Goal: Contribute content

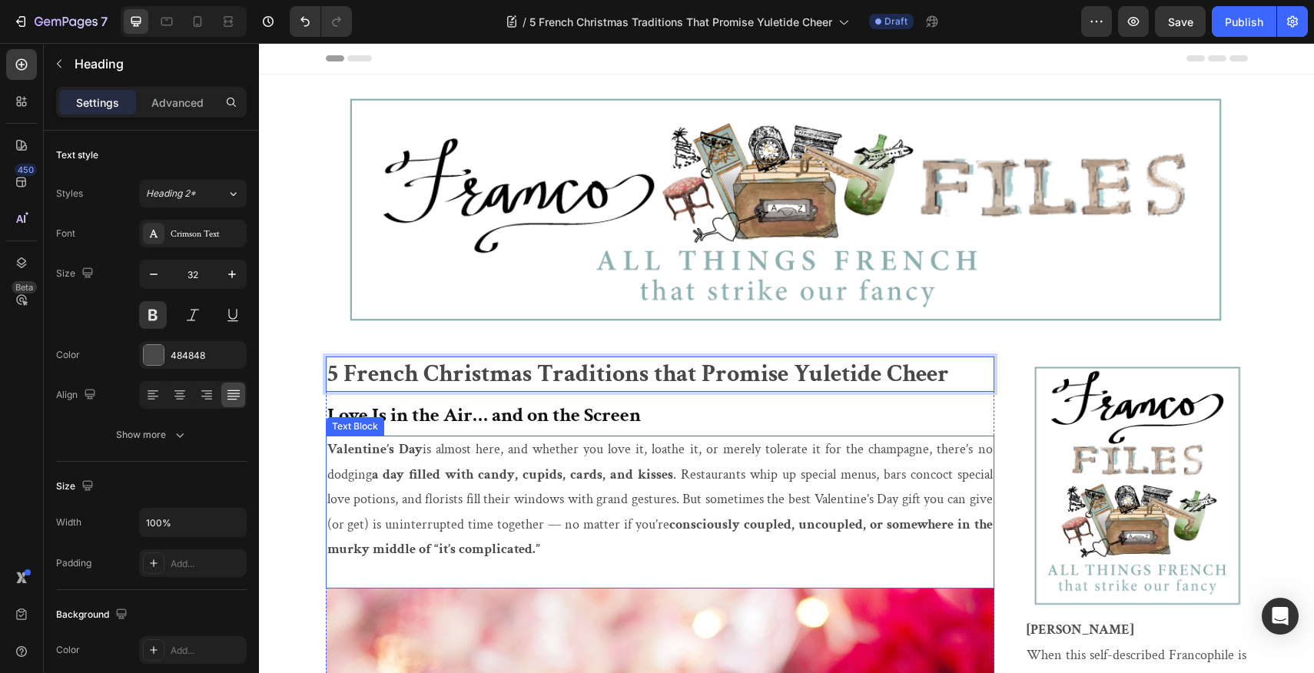
click at [544, 550] on p "Valentine’s Day is almost here, and whether you love it, loathe it, or merely t…" at bounding box center [660, 499] width 666 height 125
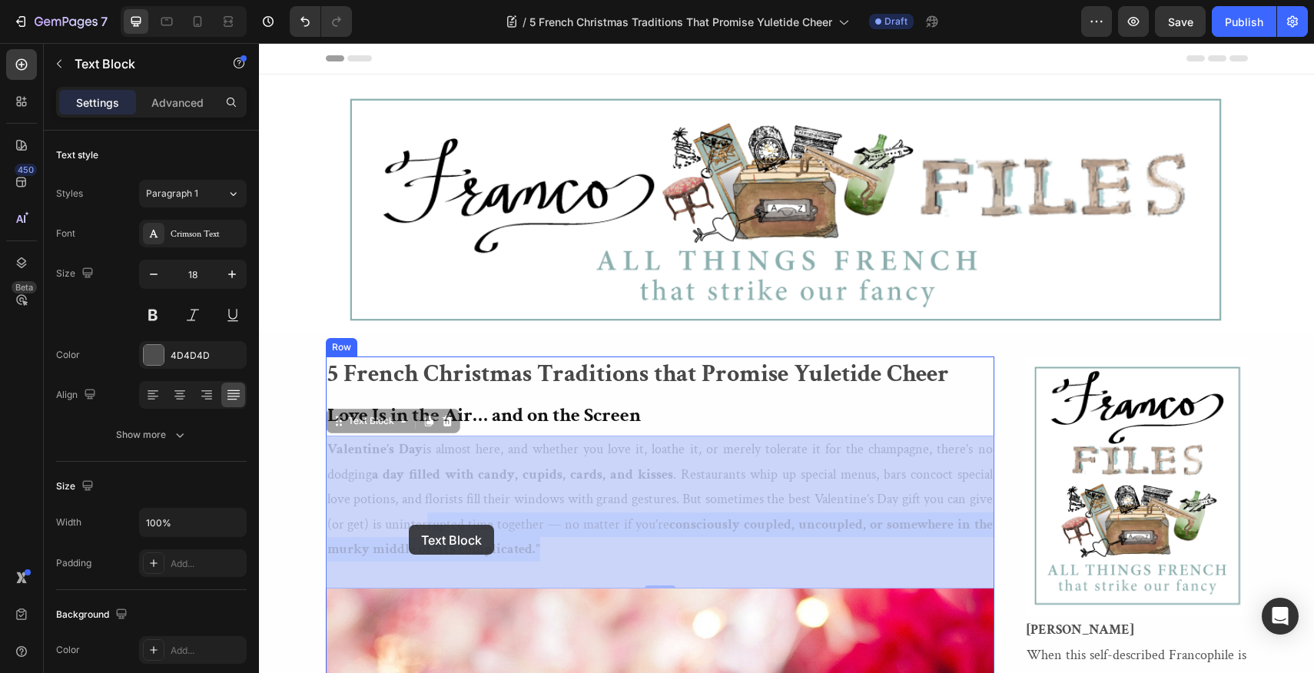
drag, startPoint x: 544, startPoint y: 550, endPoint x: 409, endPoint y: 525, distance: 137.6
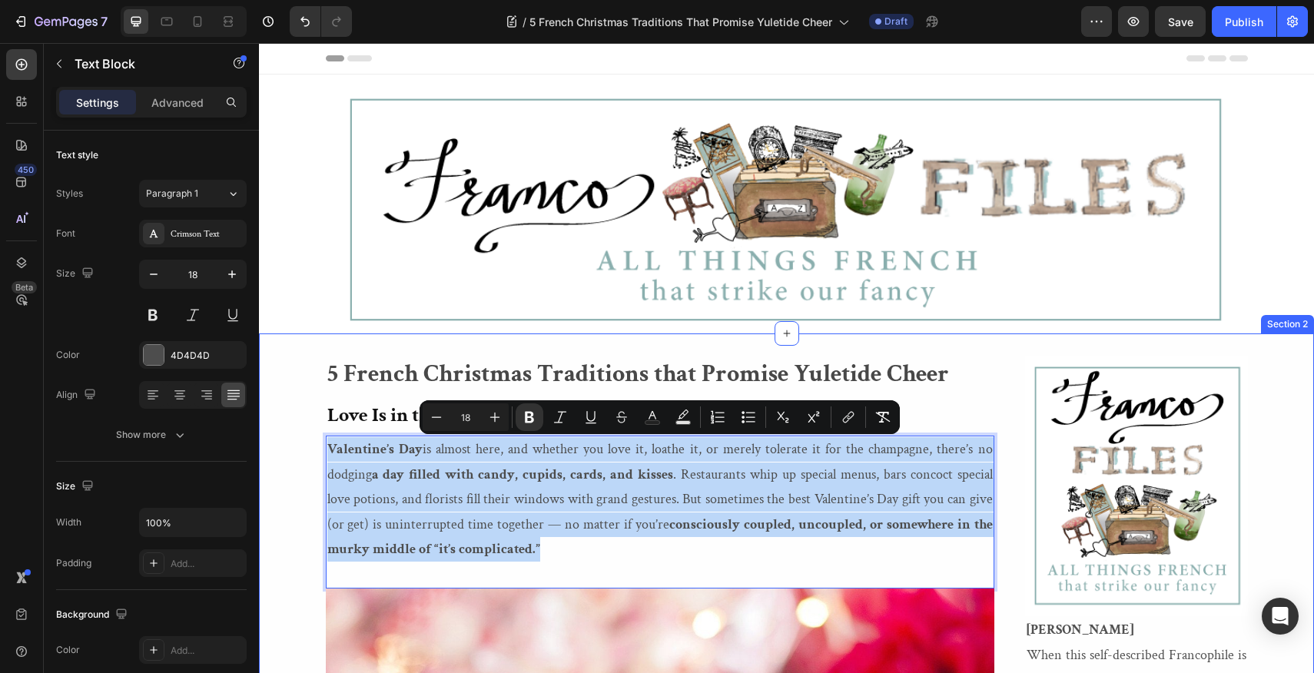
drag, startPoint x: 546, startPoint y: 556, endPoint x: 324, endPoint y: 450, distance: 246.8
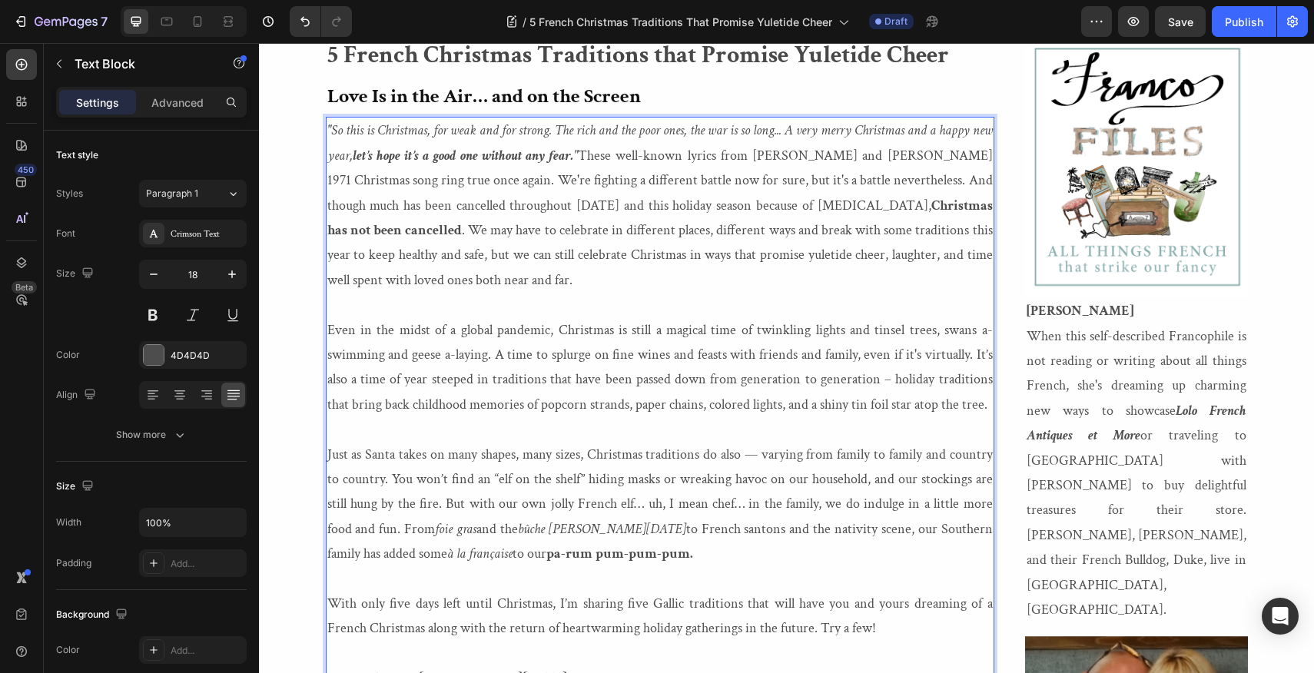
scroll to position [314, 0]
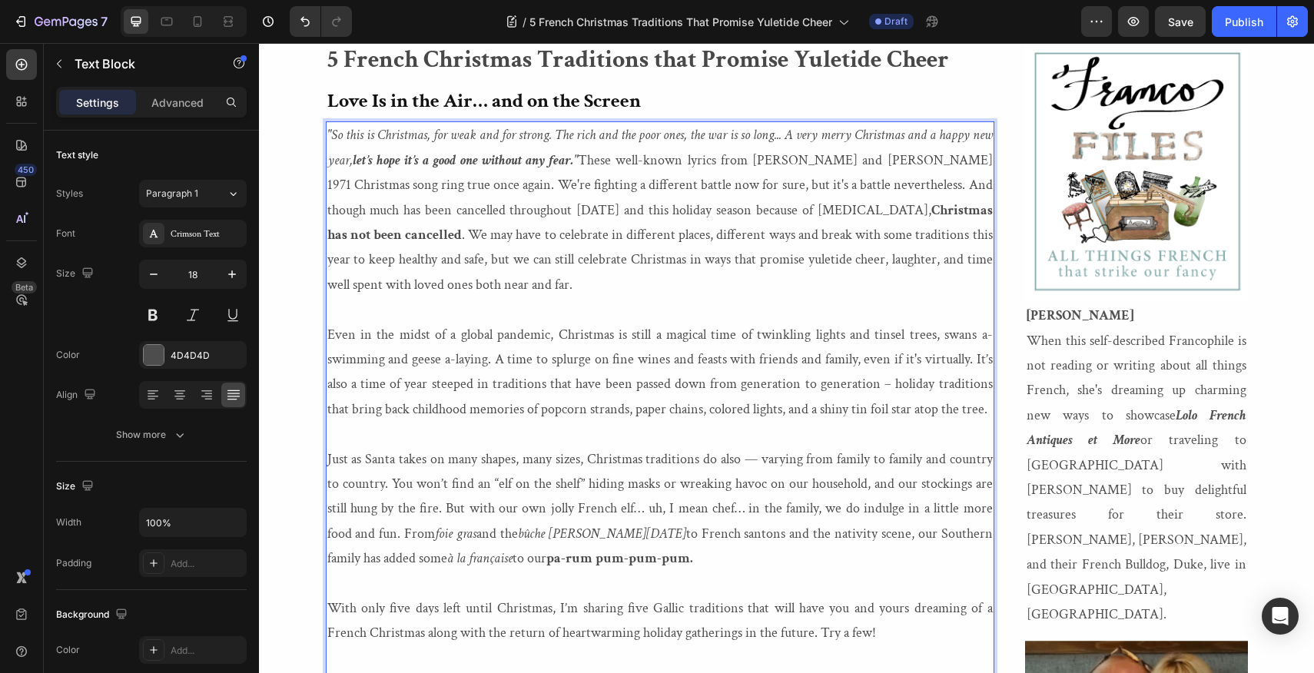
click at [446, 261] on p ""So this is Christmas, for weak and for strong. The rich and the poor ones, the…" at bounding box center [660, 210] width 666 height 174
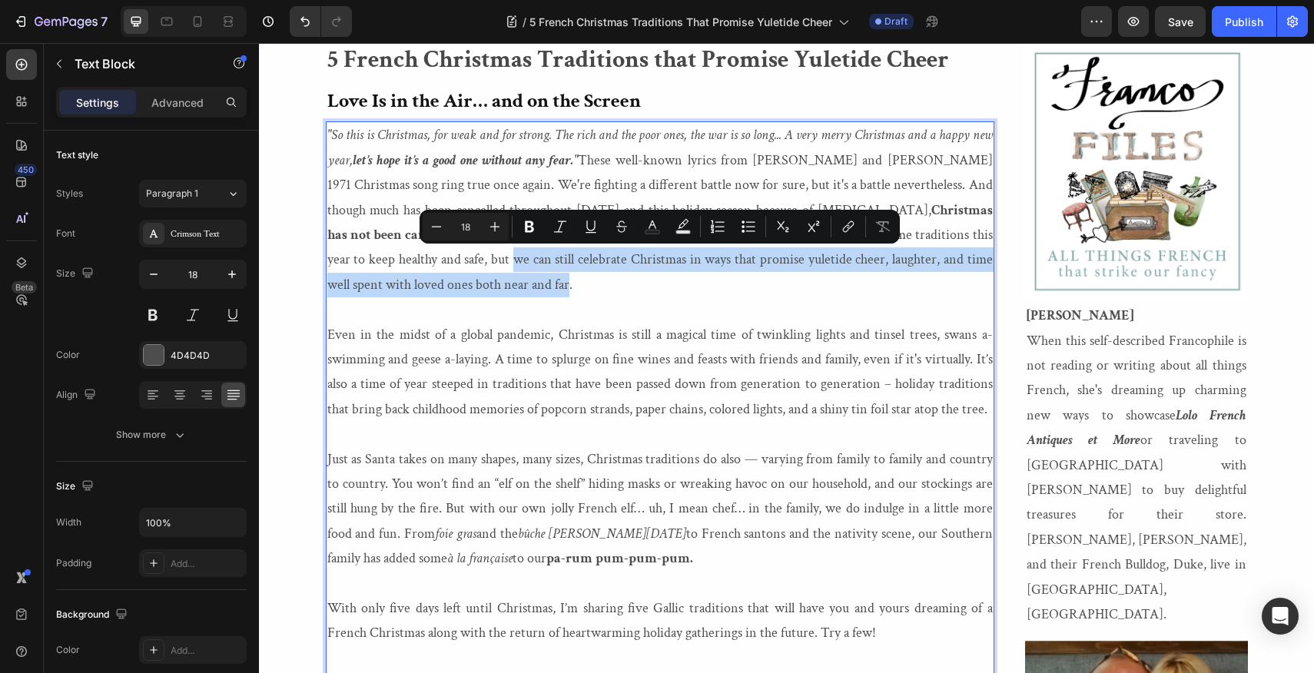
drag, startPoint x: 446, startPoint y: 261, endPoint x: 509, endPoint y: 284, distance: 67.4
click at [509, 284] on p ""So this is Christmas, for weak and for strong. The rich and the poor ones, the…" at bounding box center [660, 210] width 666 height 174
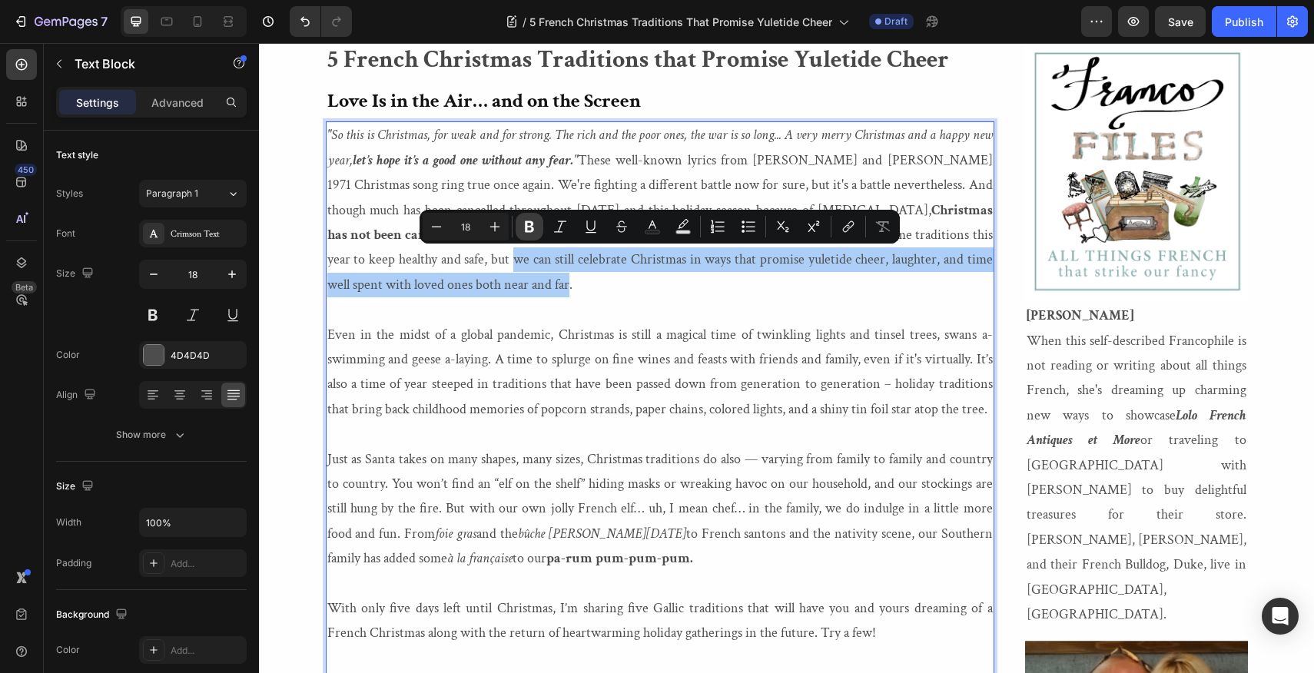
click at [530, 227] on icon "Editor contextual toolbar" at bounding box center [529, 226] width 15 height 15
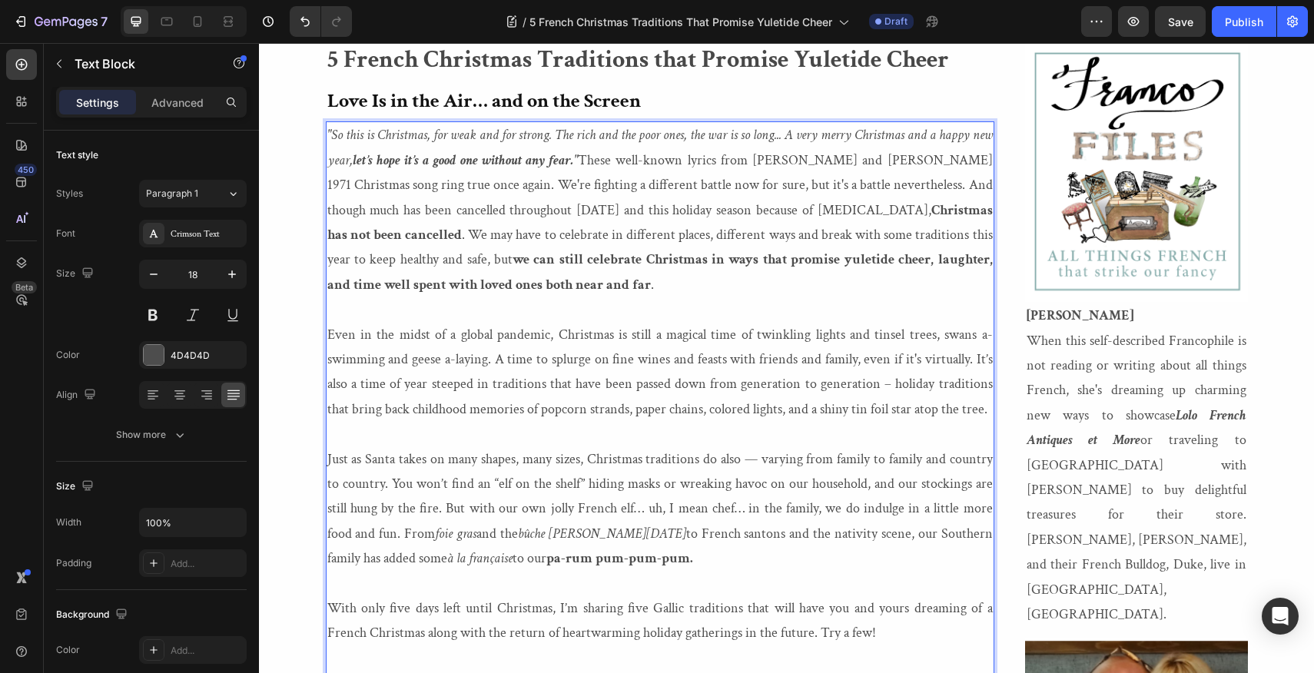
click at [580, 282] on p ""So this is Christmas, for weak and for strong. The rich and the poor ones, the…" at bounding box center [660, 210] width 666 height 174
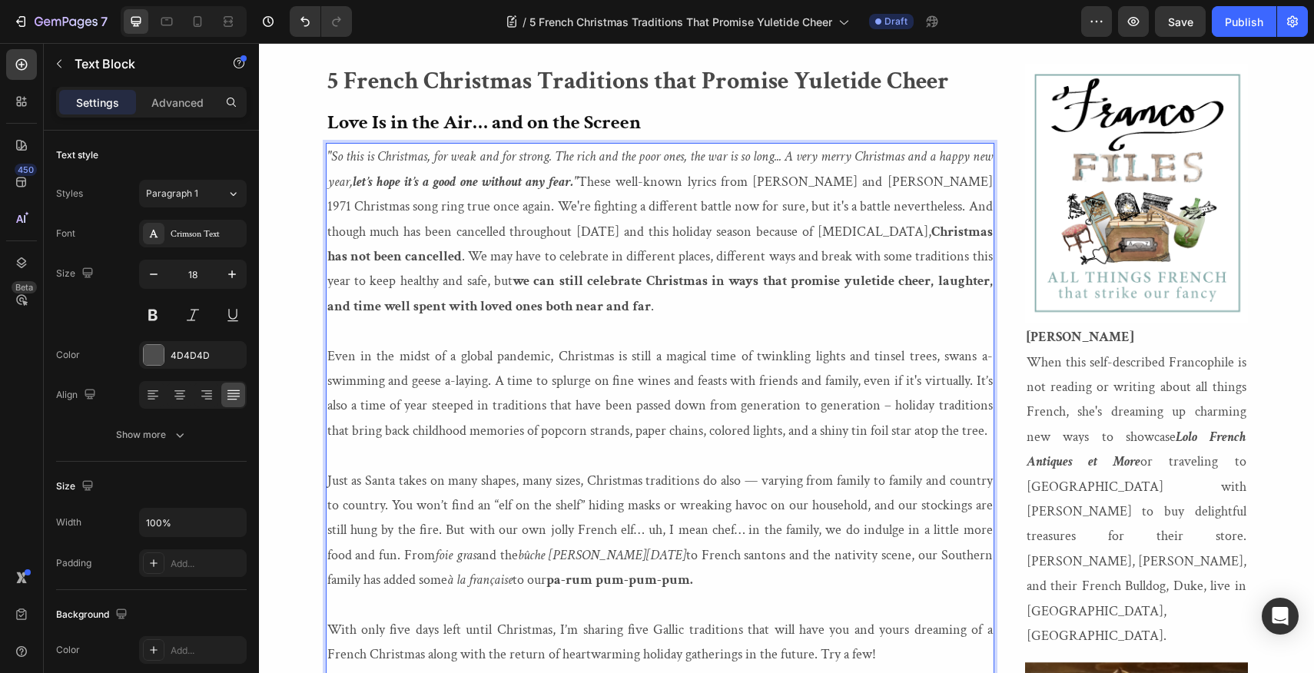
scroll to position [279, 0]
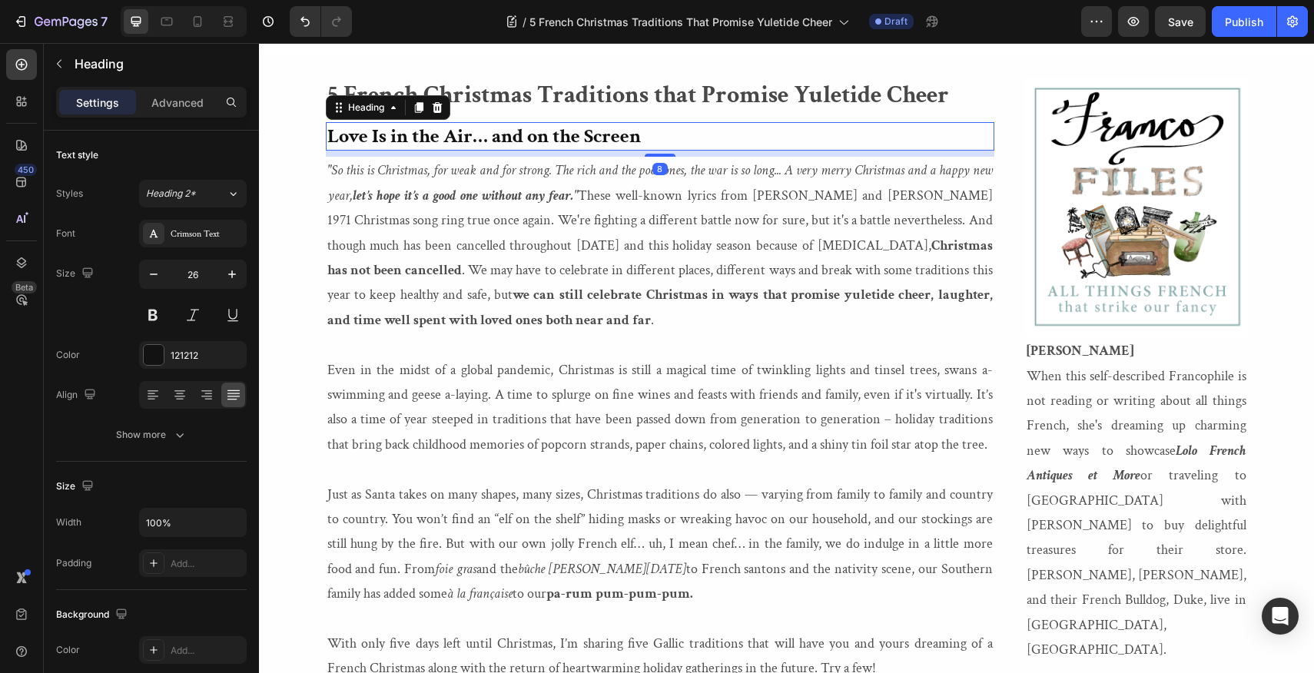
click at [641, 136] on strong "Love Is in the Air… and on the Screen" at bounding box center [484, 136] width 314 height 26
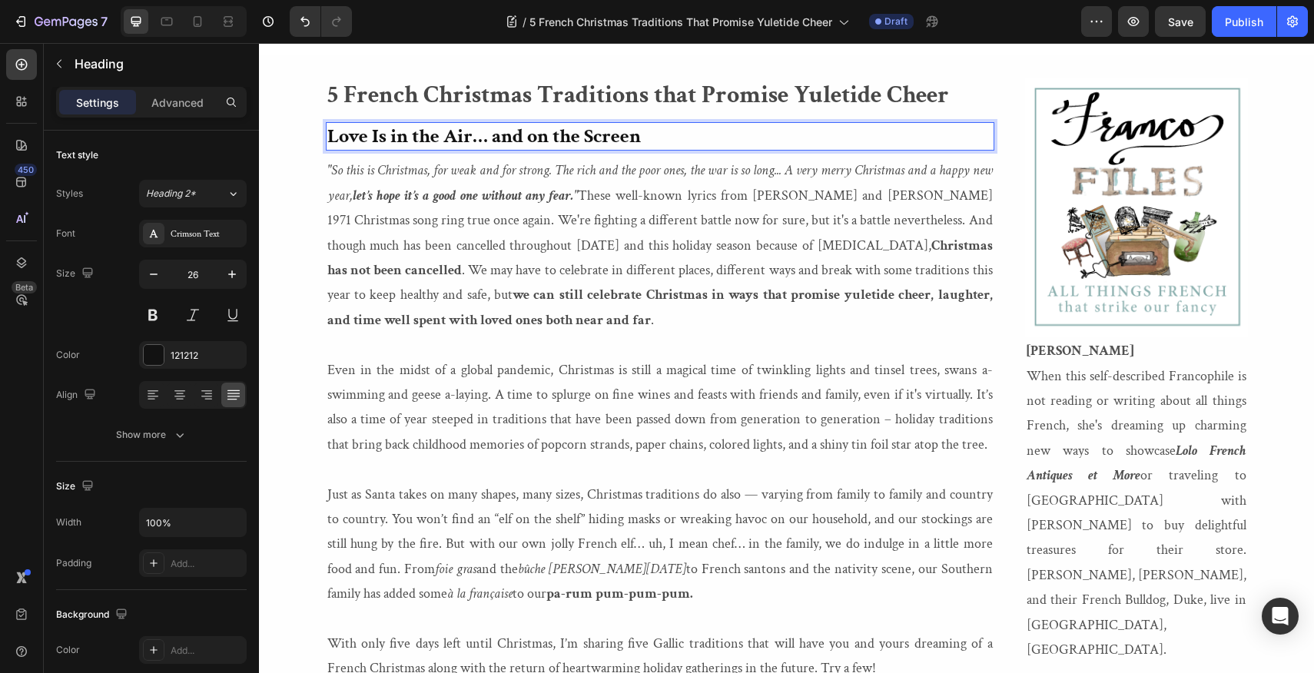
click at [641, 136] on strong "Love Is in the Air… and on the Screen" at bounding box center [484, 136] width 314 height 26
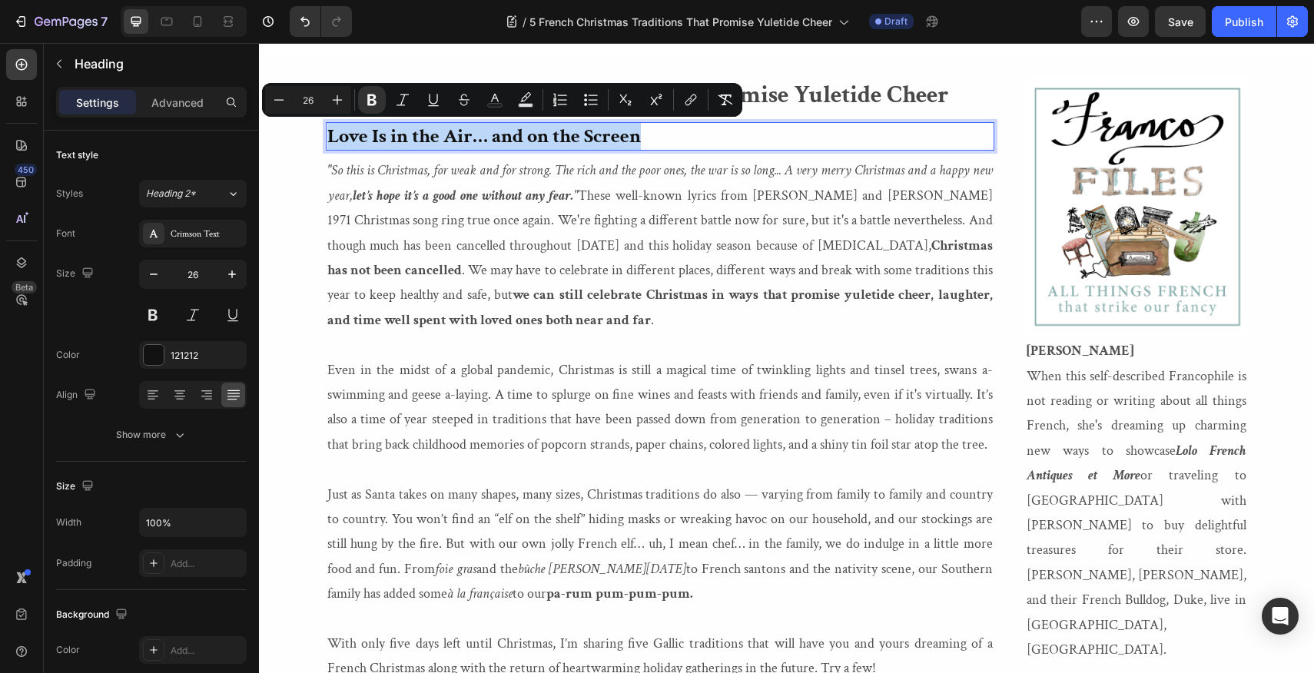
drag, startPoint x: 642, startPoint y: 136, endPoint x: 327, endPoint y: 141, distance: 315.1
click at [327, 141] on strong "Love Is in the Air… and on the Screen" at bounding box center [484, 136] width 314 height 26
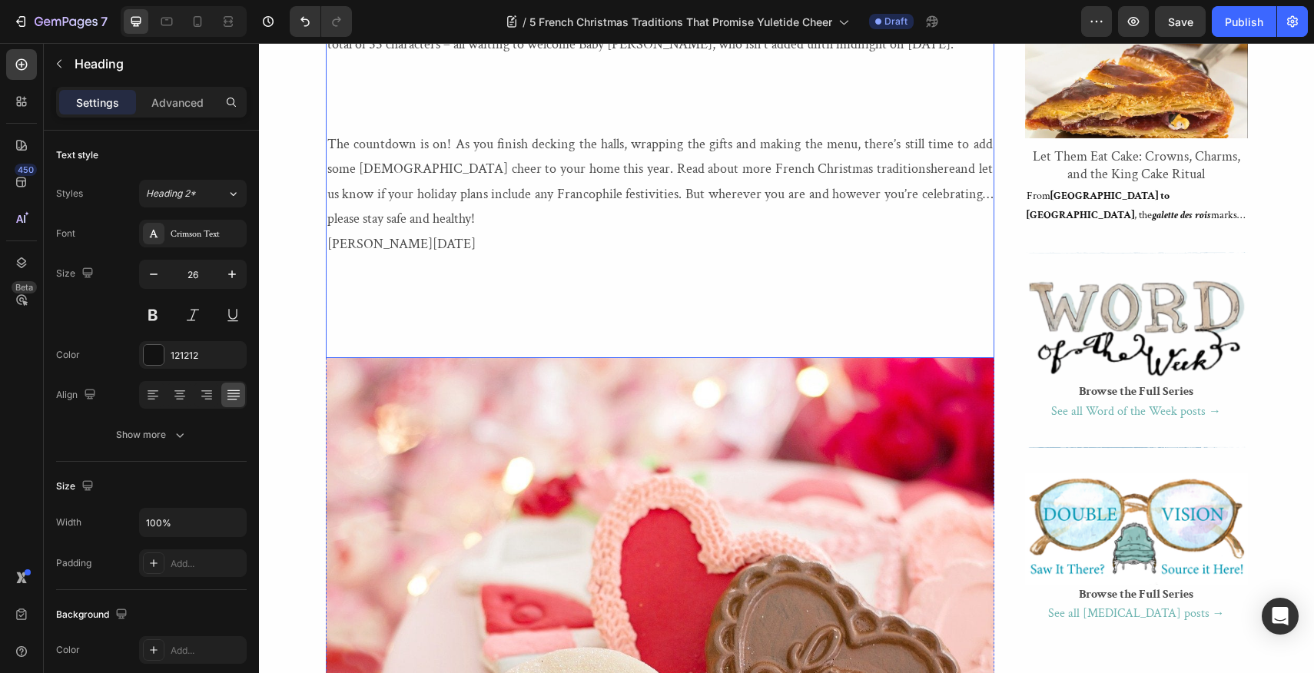
scroll to position [1891, 0]
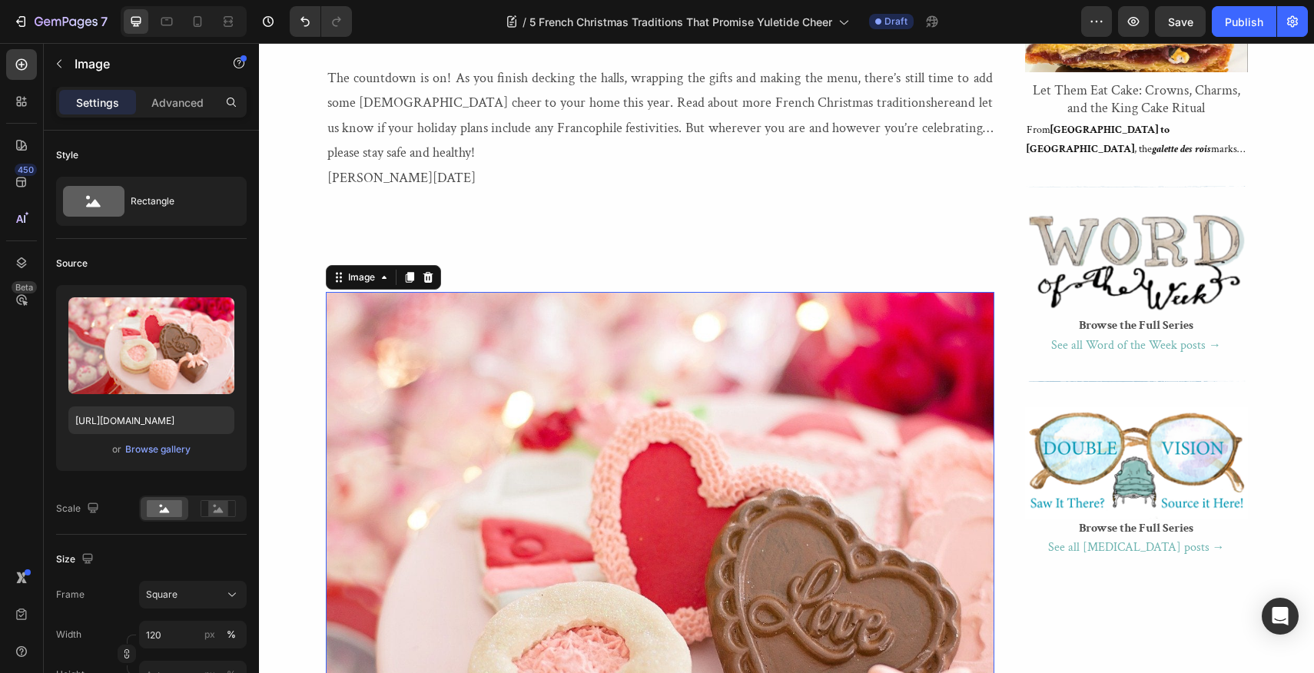
click at [372, 372] on img at bounding box center [660, 626] width 669 height 669
click at [168, 453] on div "Browse gallery" at bounding box center [157, 450] width 65 height 14
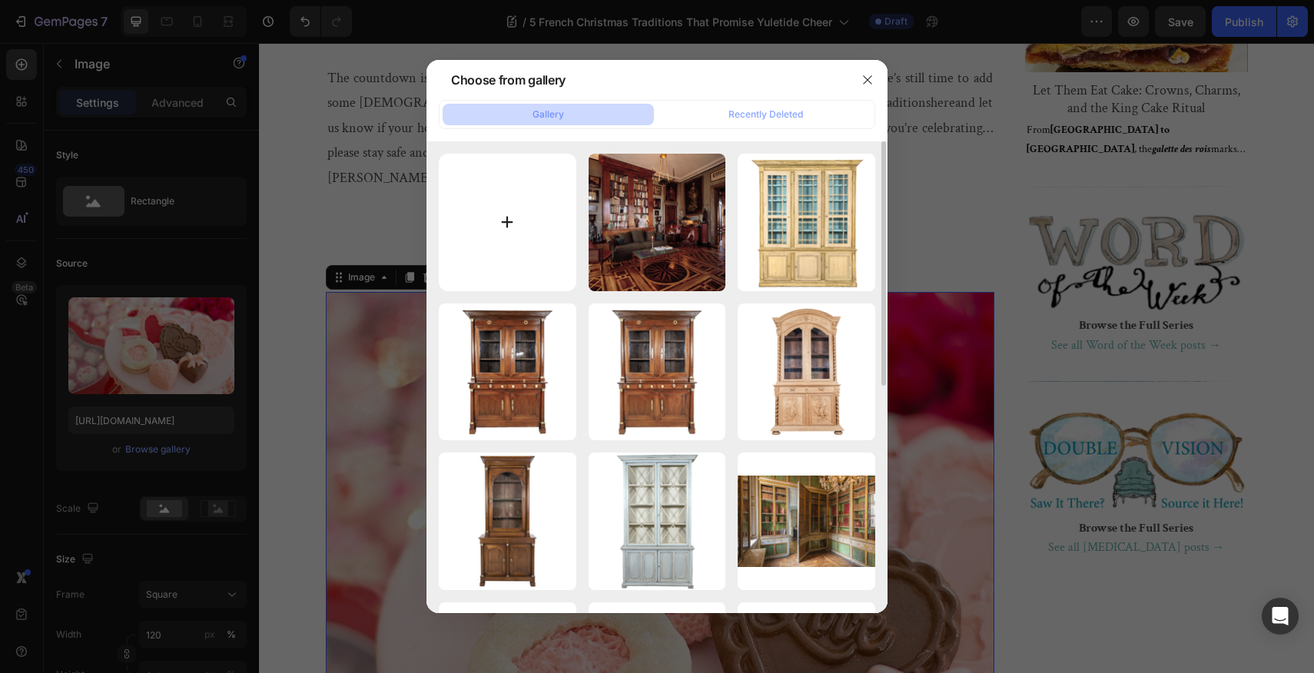
click at [512, 226] on input "file" at bounding box center [508, 223] width 138 height 138
type input "C:\fakepath\20201216_120026.jpg"
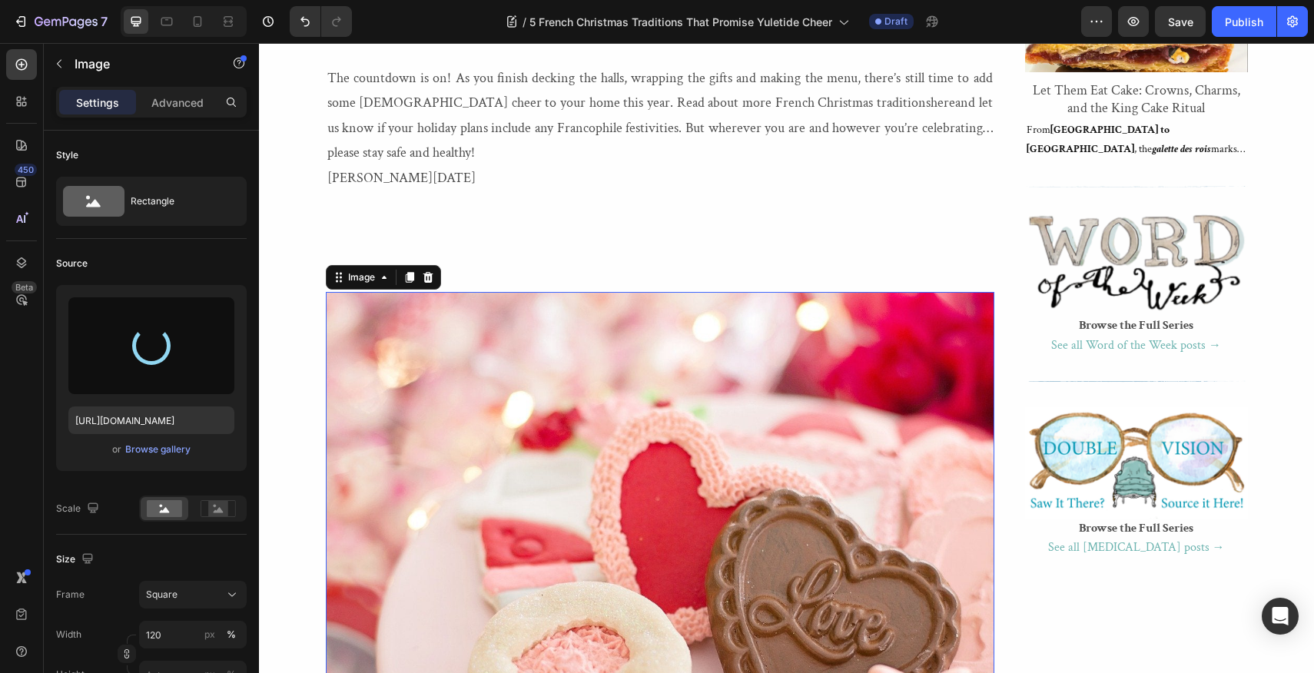
type input "[URL][DOMAIN_NAME]"
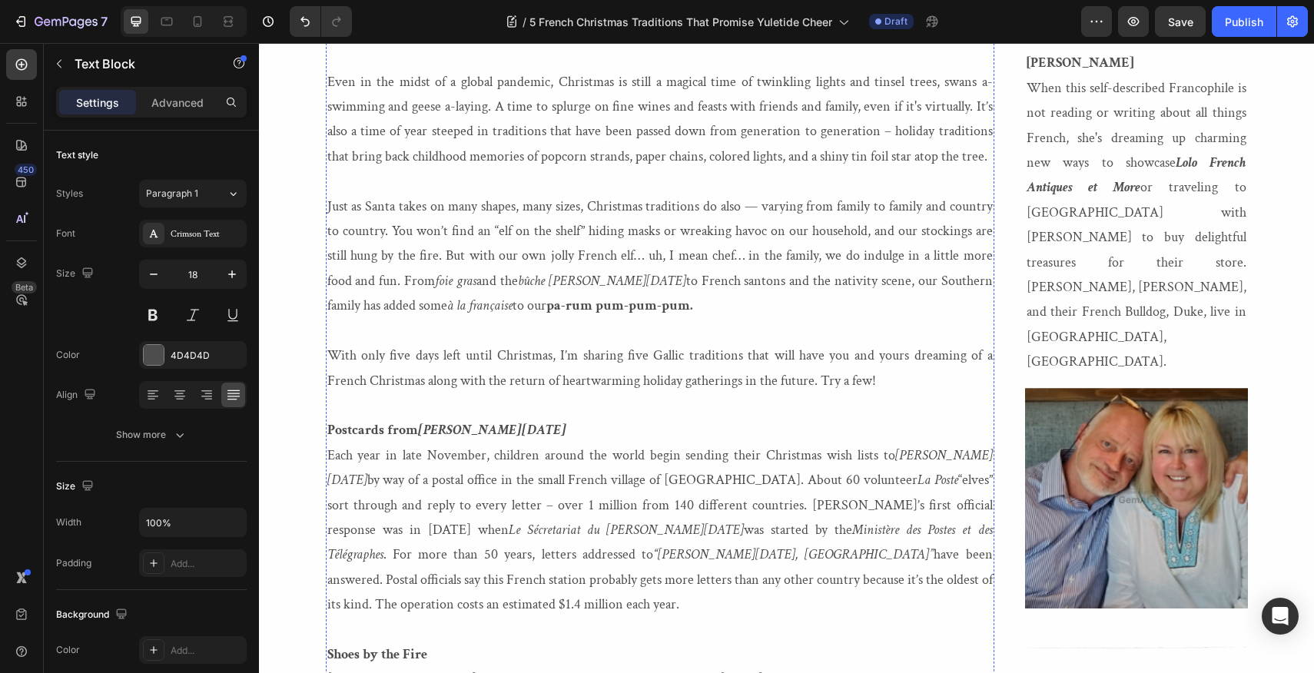
scroll to position [254, 0]
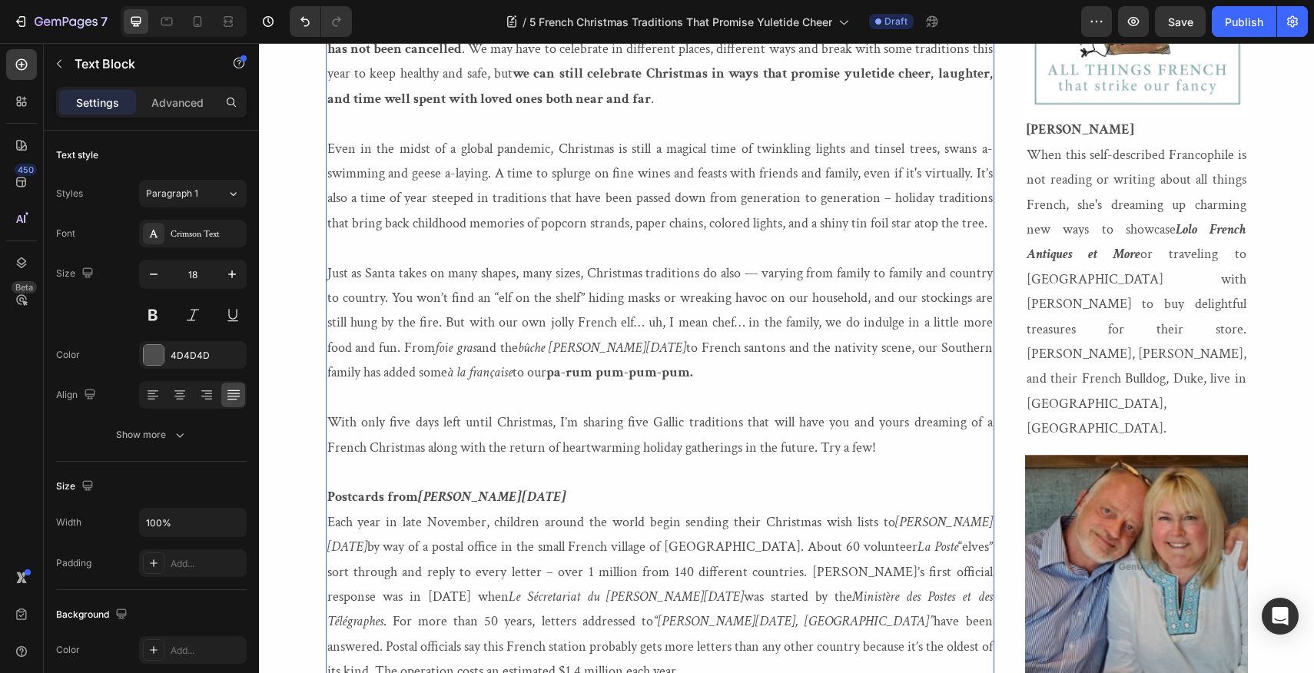
click at [968, 221] on p "Even in the midst of a global pandemic, Christmas is still a magical time of tw…" at bounding box center [660, 187] width 666 height 100
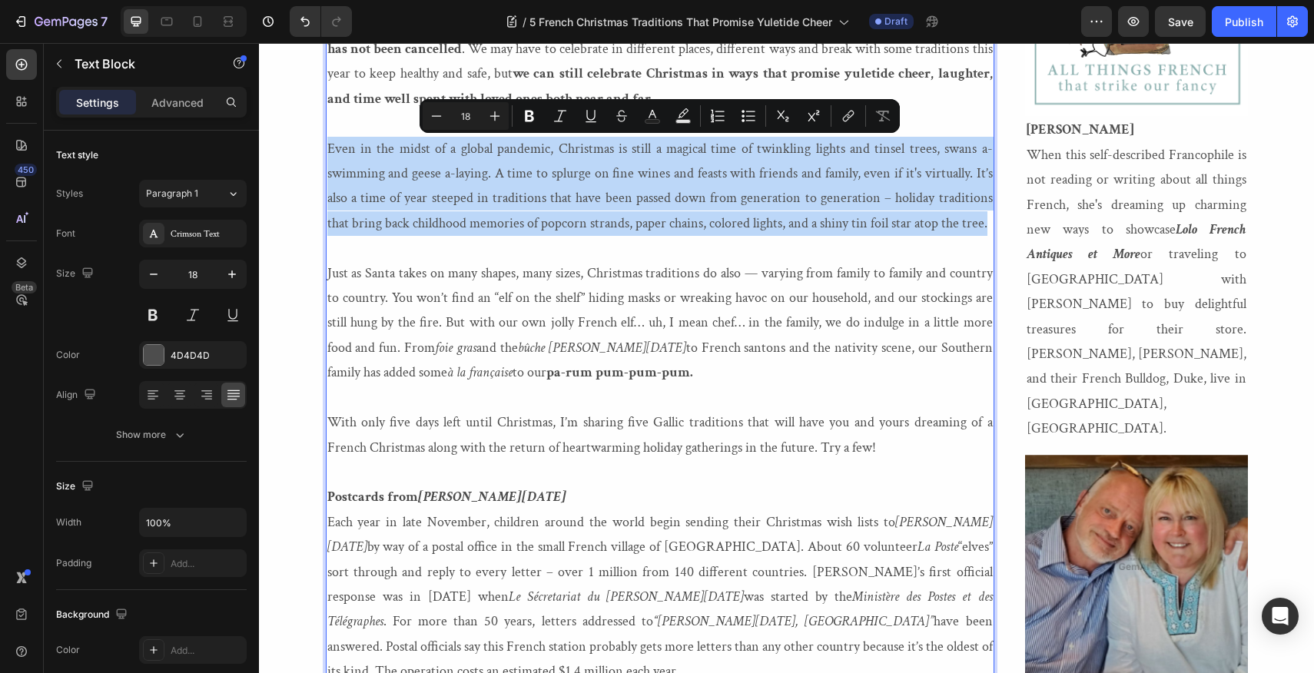
drag, startPoint x: 968, startPoint y: 221, endPoint x: 326, endPoint y: 145, distance: 647.0
copy p "Even in the midst of a global pandemic, Christmas is still a magical time of tw…"
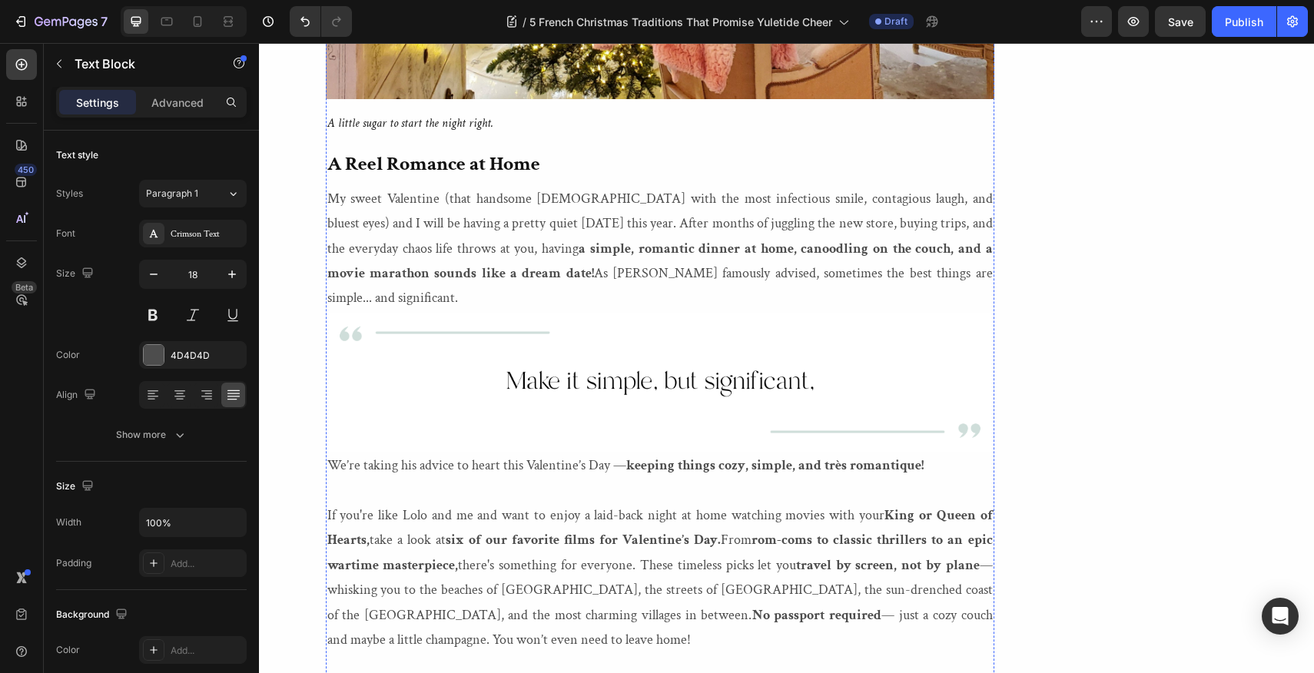
scroll to position [2545, 0]
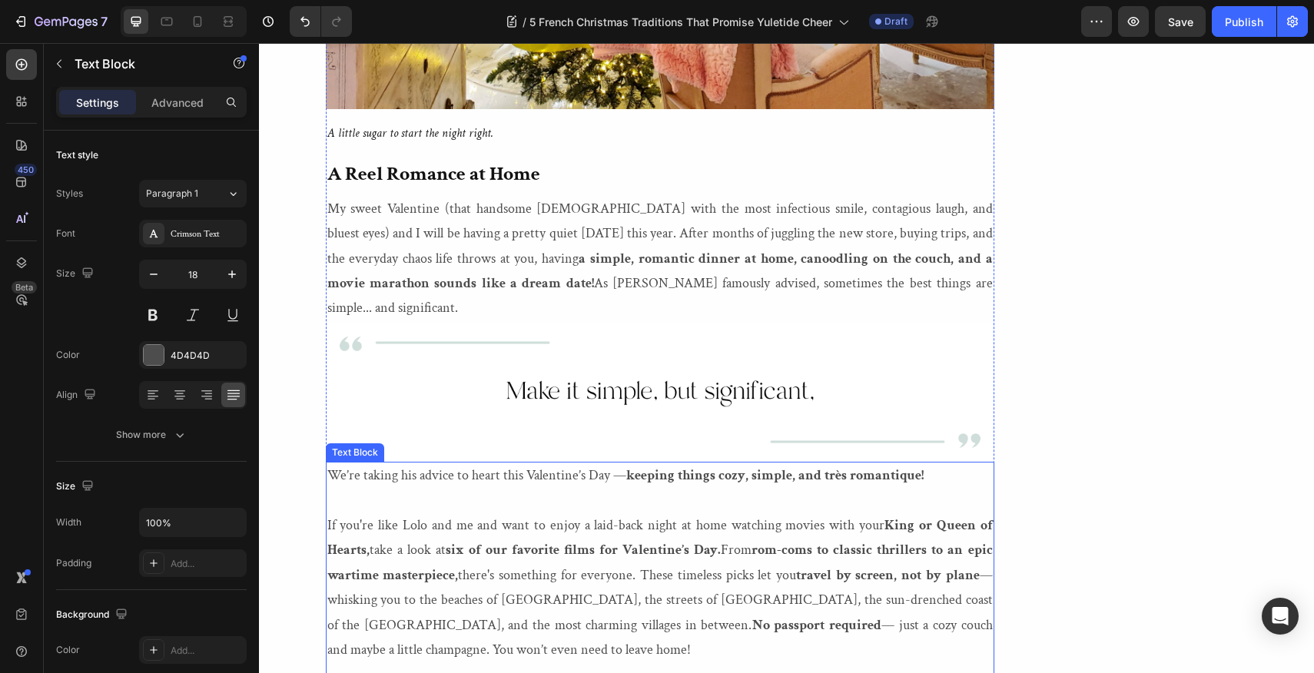
click at [444, 546] on p "If you're like [PERSON_NAME] and me and want to enjoy a laid-back night at home…" at bounding box center [660, 587] width 666 height 149
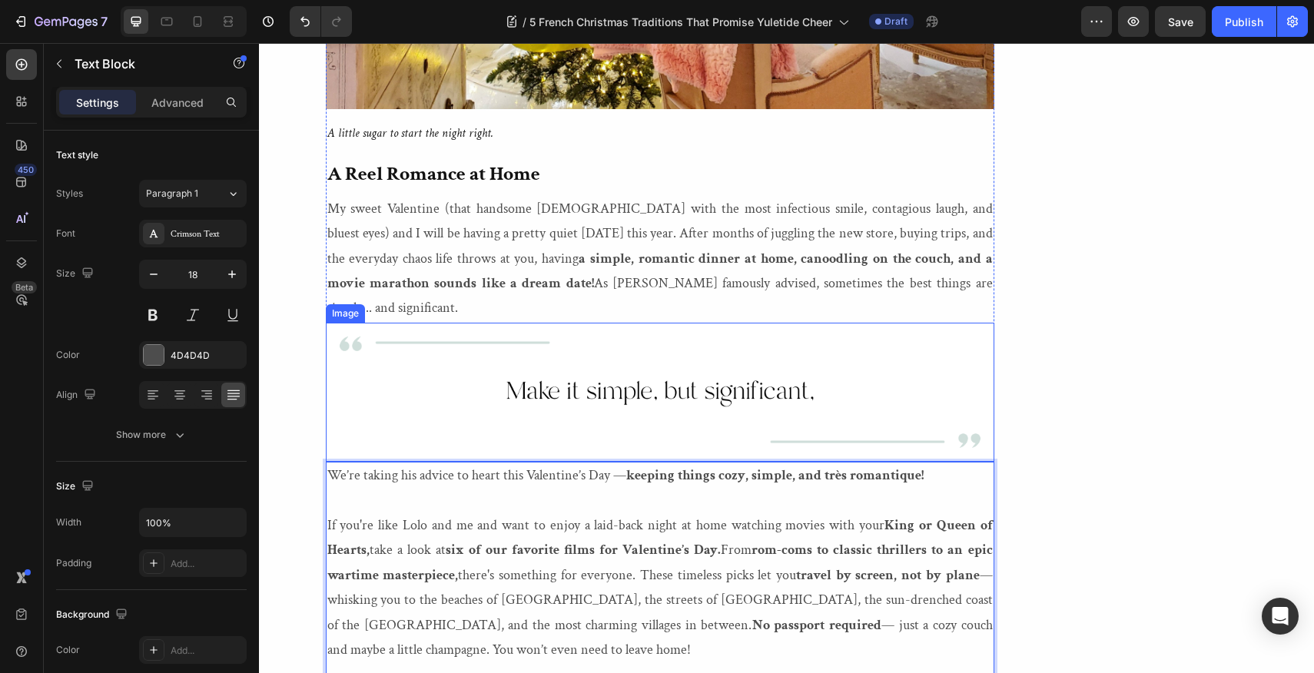
scroll to position [2276, 0]
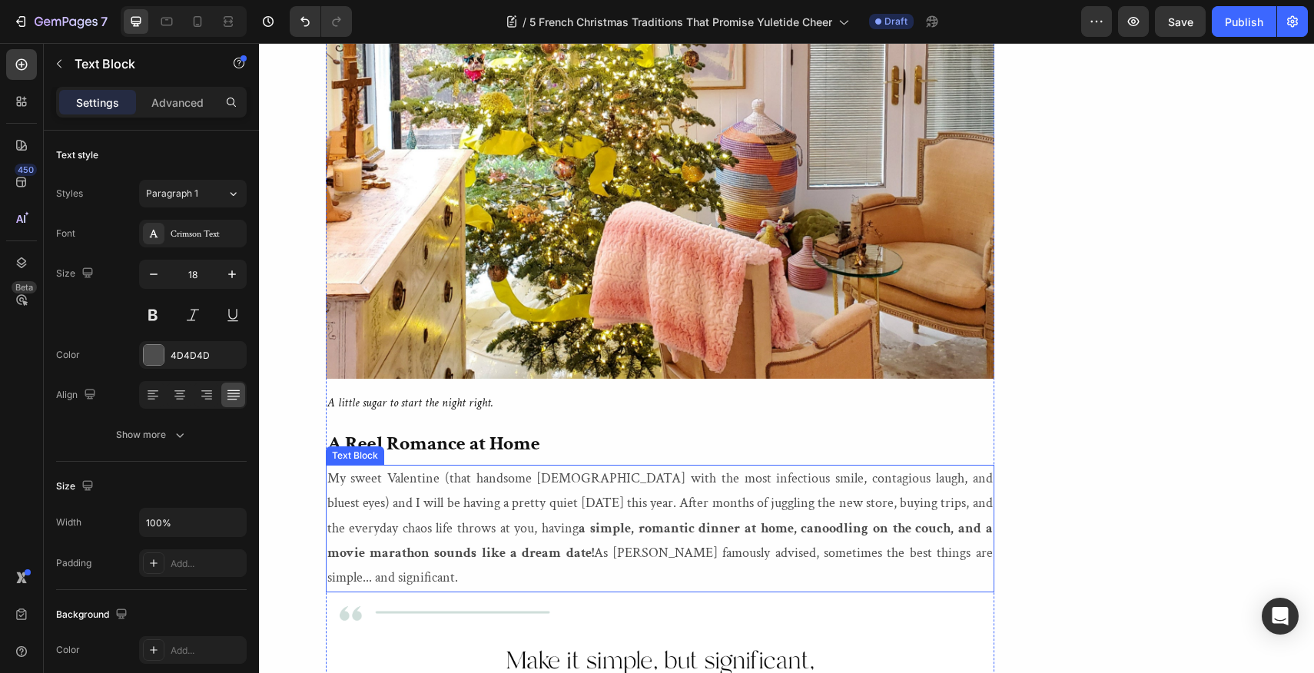
click at [396, 476] on p "My sweet Valentine (that handsome [DEMOGRAPHIC_DATA] with the most infectious s…" at bounding box center [660, 528] width 666 height 125
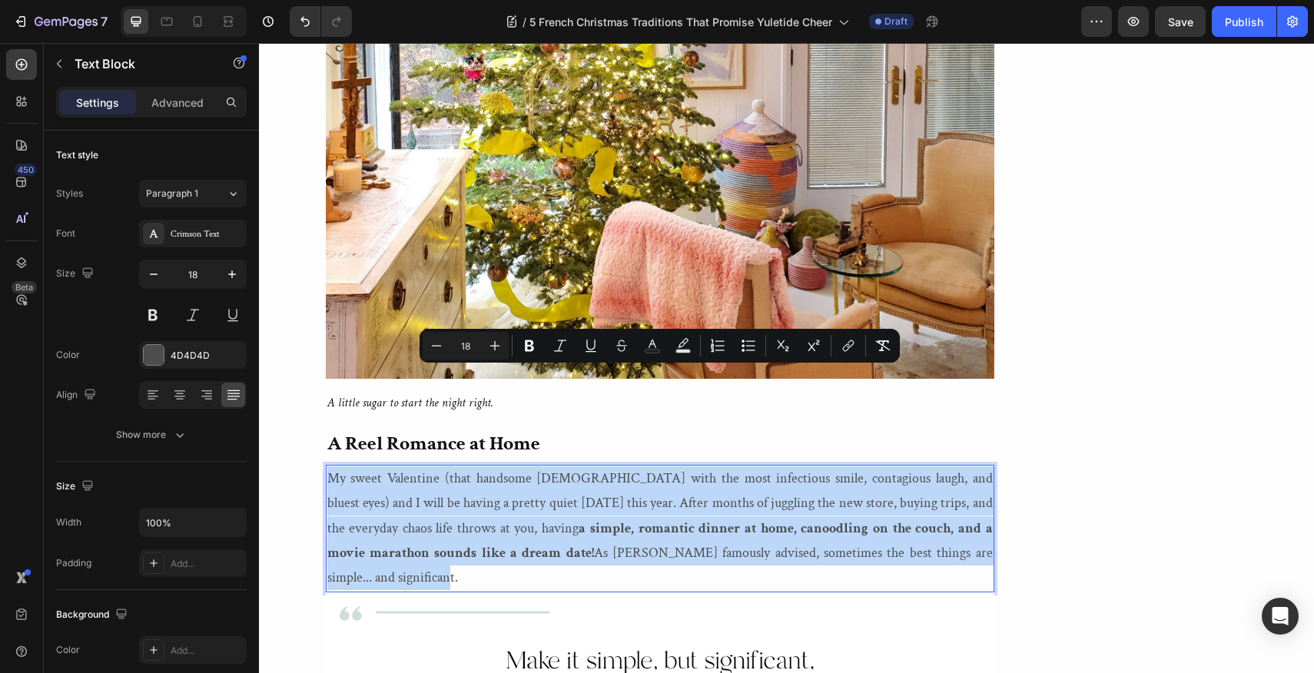
drag, startPoint x: 396, startPoint y: 476, endPoint x: 329, endPoint y: 373, distance: 122.8
click at [329, 466] on p "My sweet Valentine (that handsome [DEMOGRAPHIC_DATA] with the most infectious s…" at bounding box center [660, 528] width 666 height 125
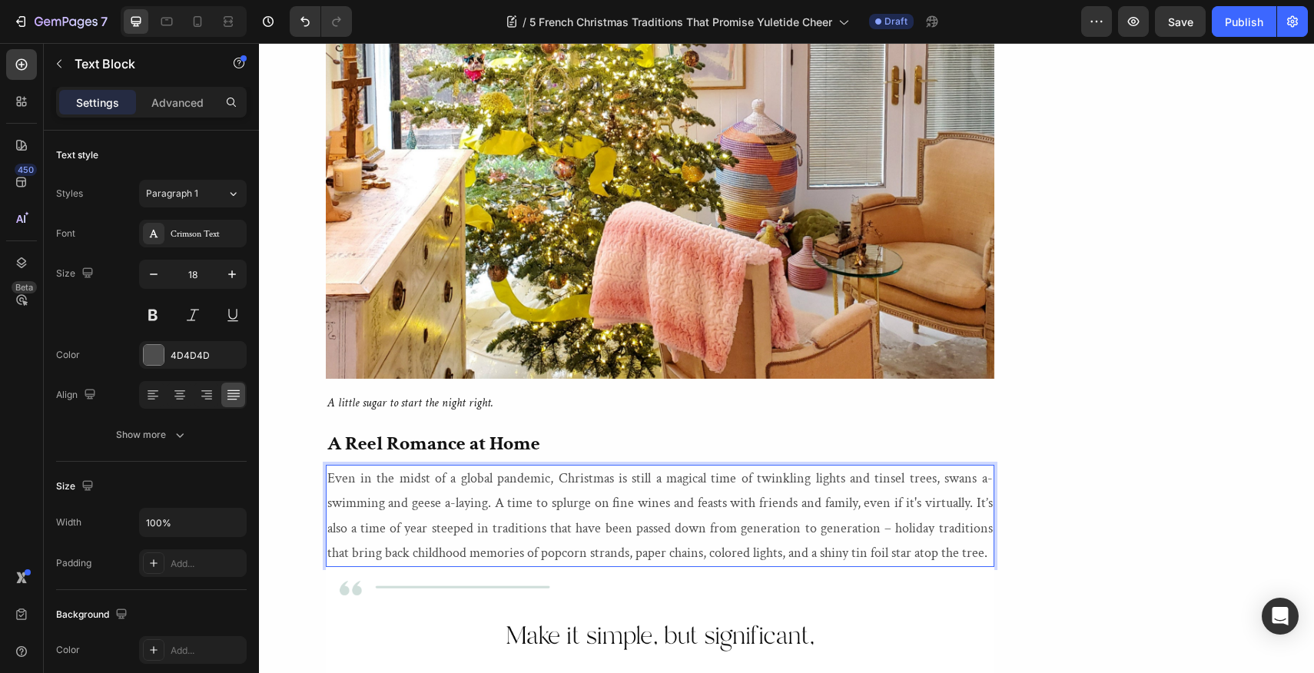
click at [350, 466] on p "Even in the midst of a global pandemic, Christmas is still a magical time of tw…" at bounding box center [660, 516] width 666 height 100
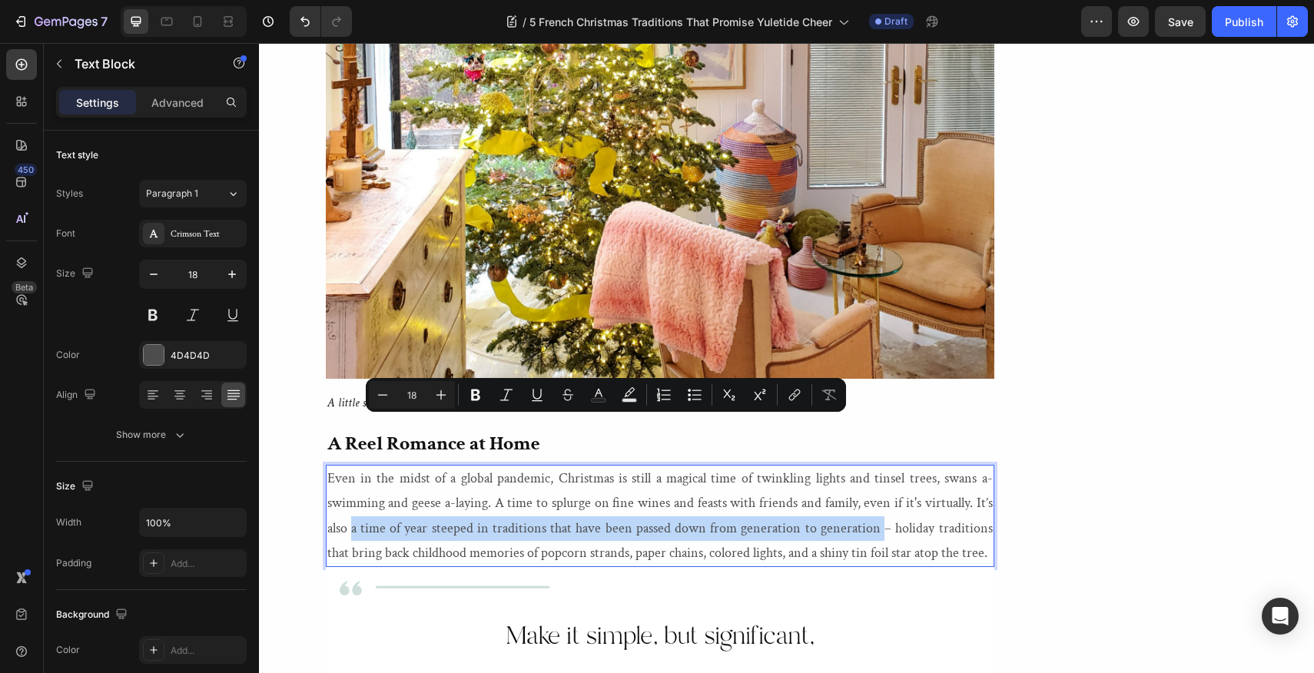
drag, startPoint x: 350, startPoint y: 430, endPoint x: 862, endPoint y: 436, distance: 511.1
click at [862, 466] on p "Even in the midst of a global pandemic, Christmas is still a magical time of tw…" at bounding box center [660, 516] width 666 height 100
click at [475, 395] on icon "Editor contextual toolbar" at bounding box center [475, 396] width 9 height 12
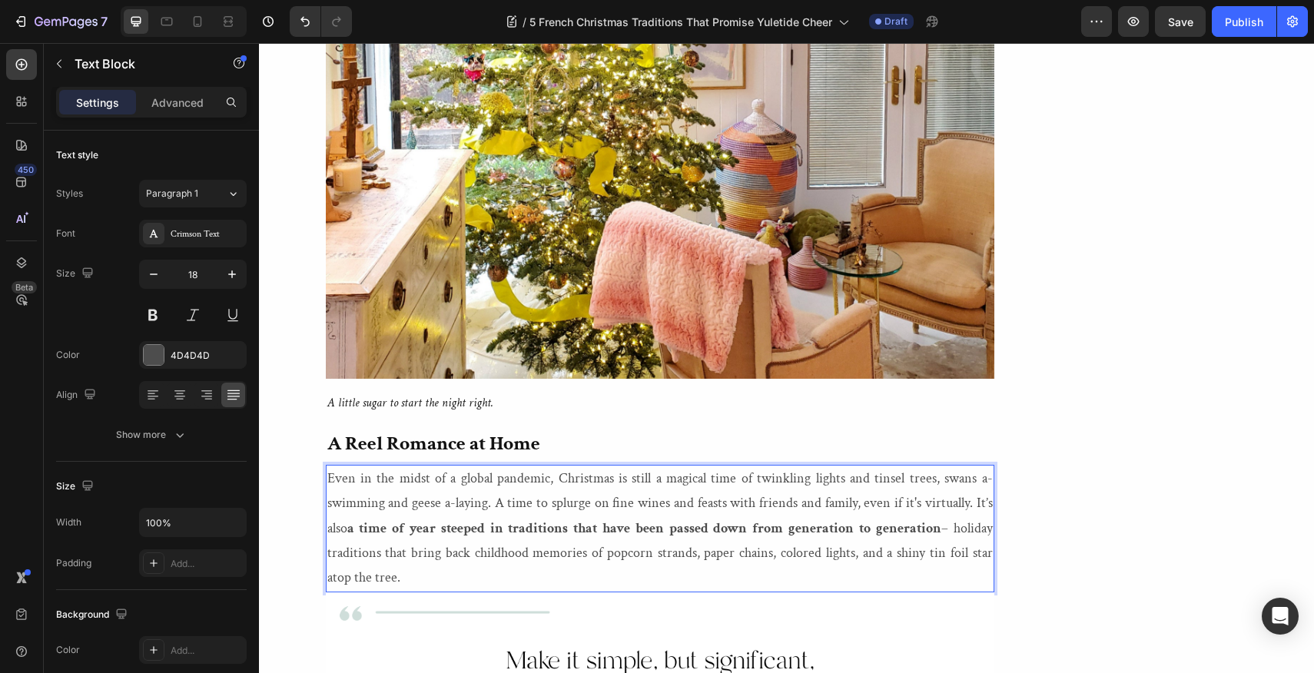
click at [557, 466] on p "Even in the midst of a global pandemic, Christmas is still a magical time of tw…" at bounding box center [660, 528] width 666 height 125
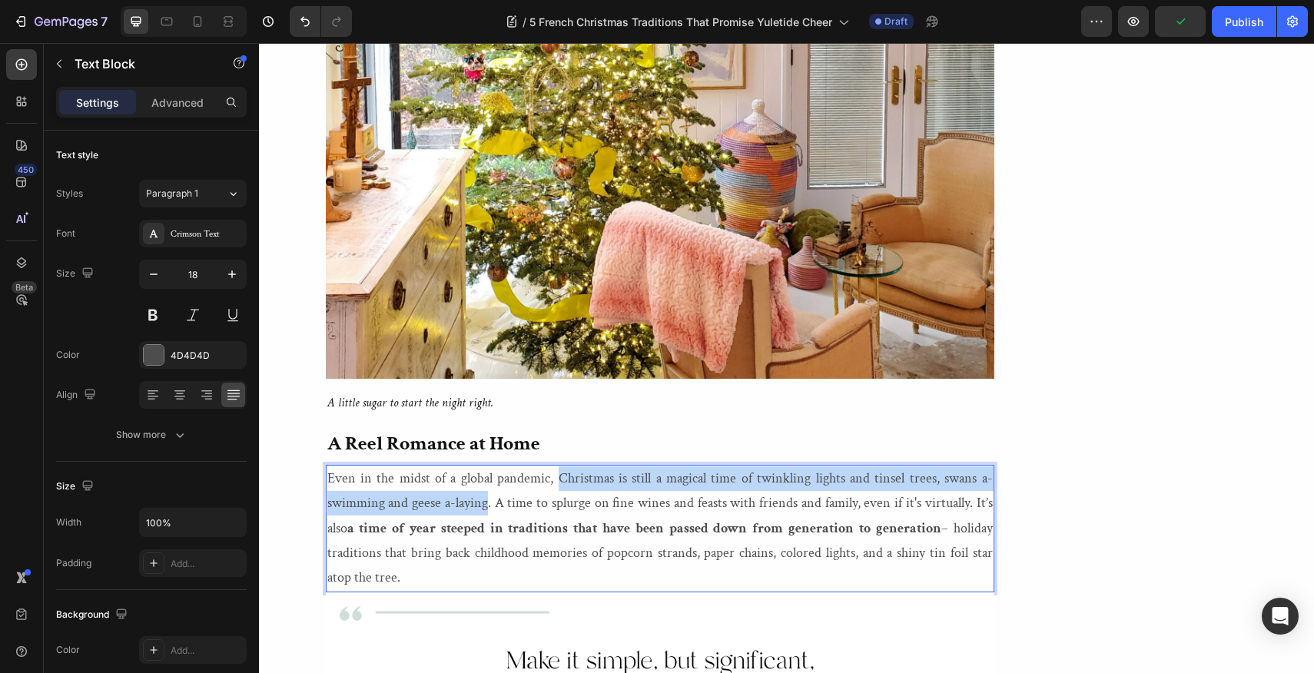
drag, startPoint x: 557, startPoint y: 378, endPoint x: 489, endPoint y: 395, distance: 70.5
click at [489, 466] on p "Even in the midst of a global pandemic, Christmas is still a magical time of tw…" at bounding box center [660, 528] width 666 height 125
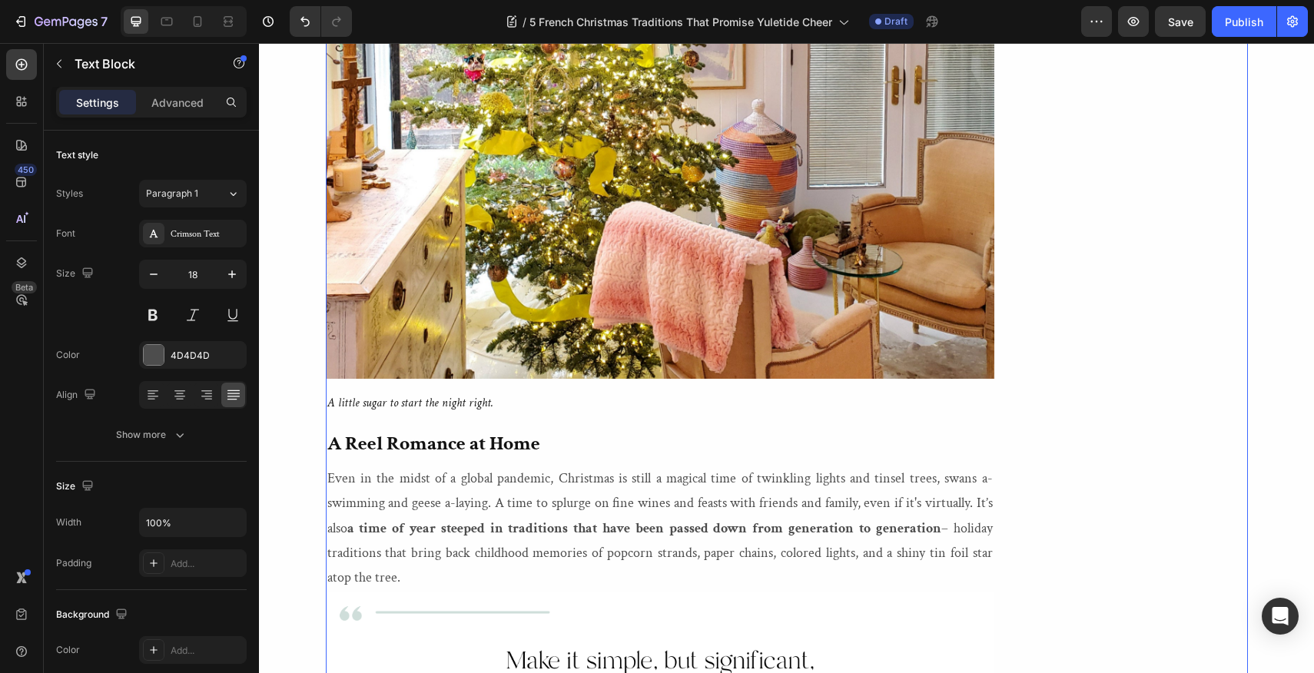
click at [559, 466] on p "Even in the midst of a global pandemic, Christmas is still a magical time of tw…" at bounding box center [660, 528] width 666 height 125
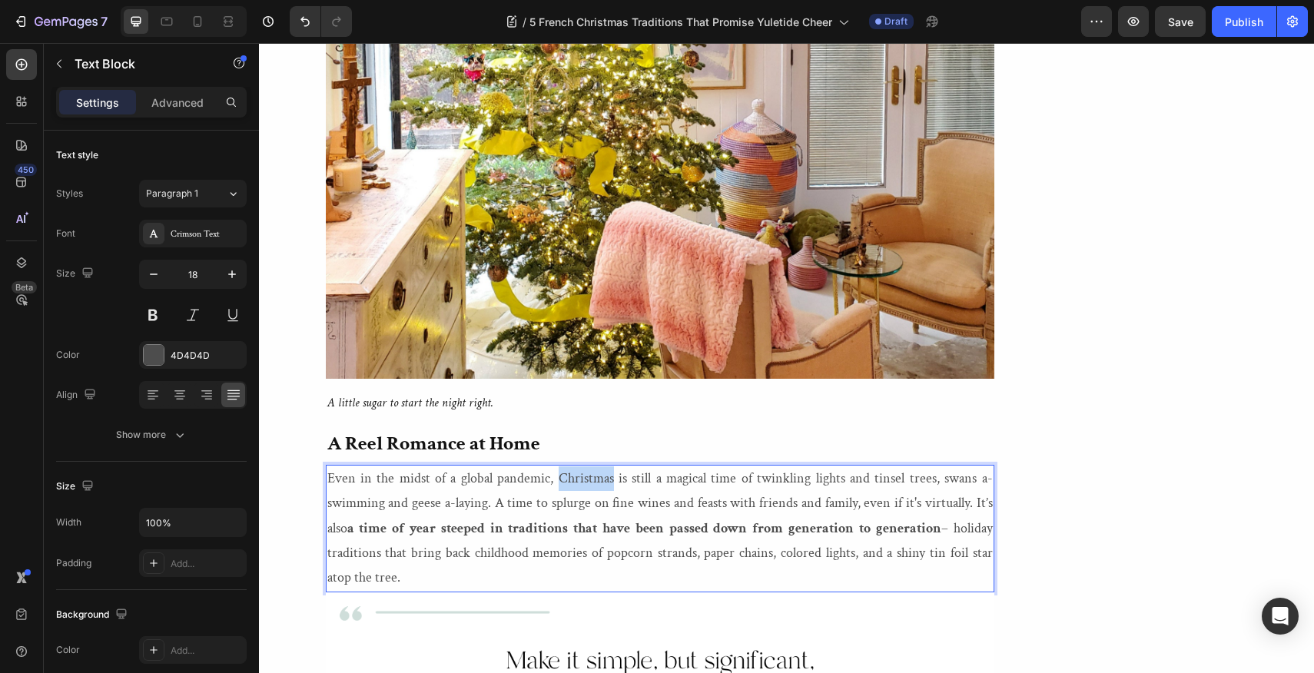
click at [559, 466] on p "Even in the midst of a global pandemic, Christmas is still a magical time of tw…" at bounding box center [660, 528] width 666 height 125
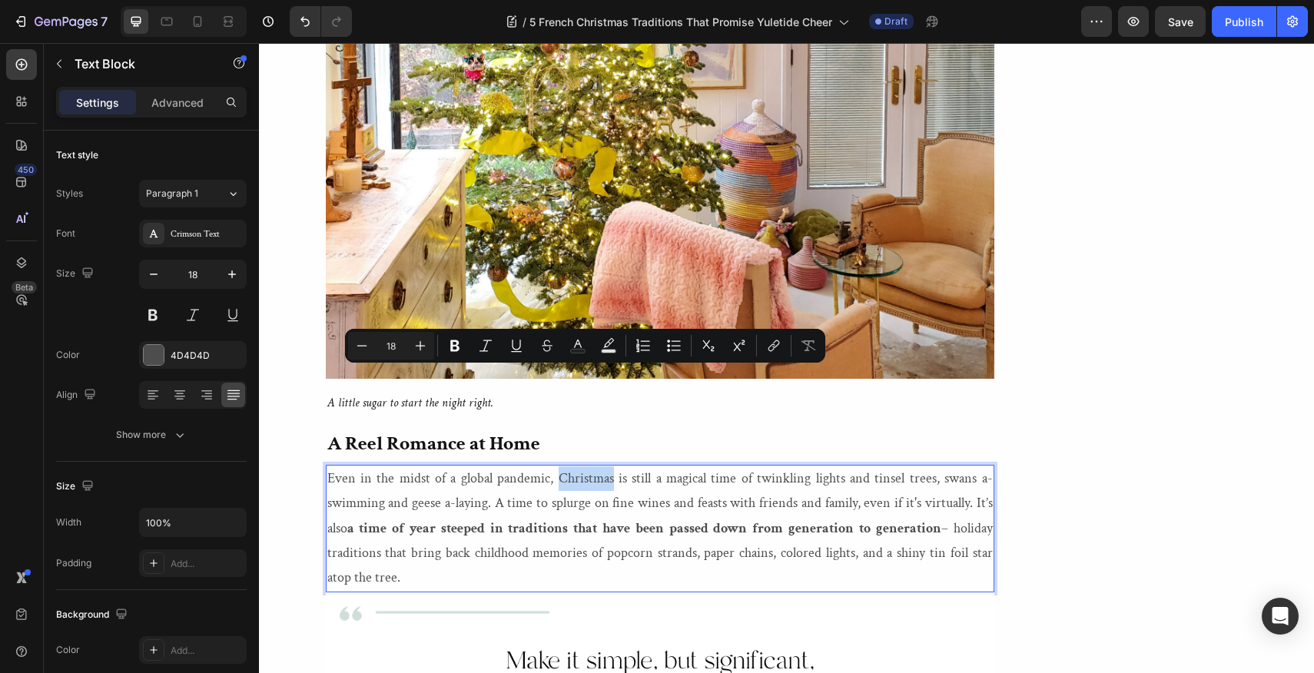
click at [559, 466] on p "Even in the midst of a global pandemic, Christmas is still a magical time of tw…" at bounding box center [660, 528] width 666 height 125
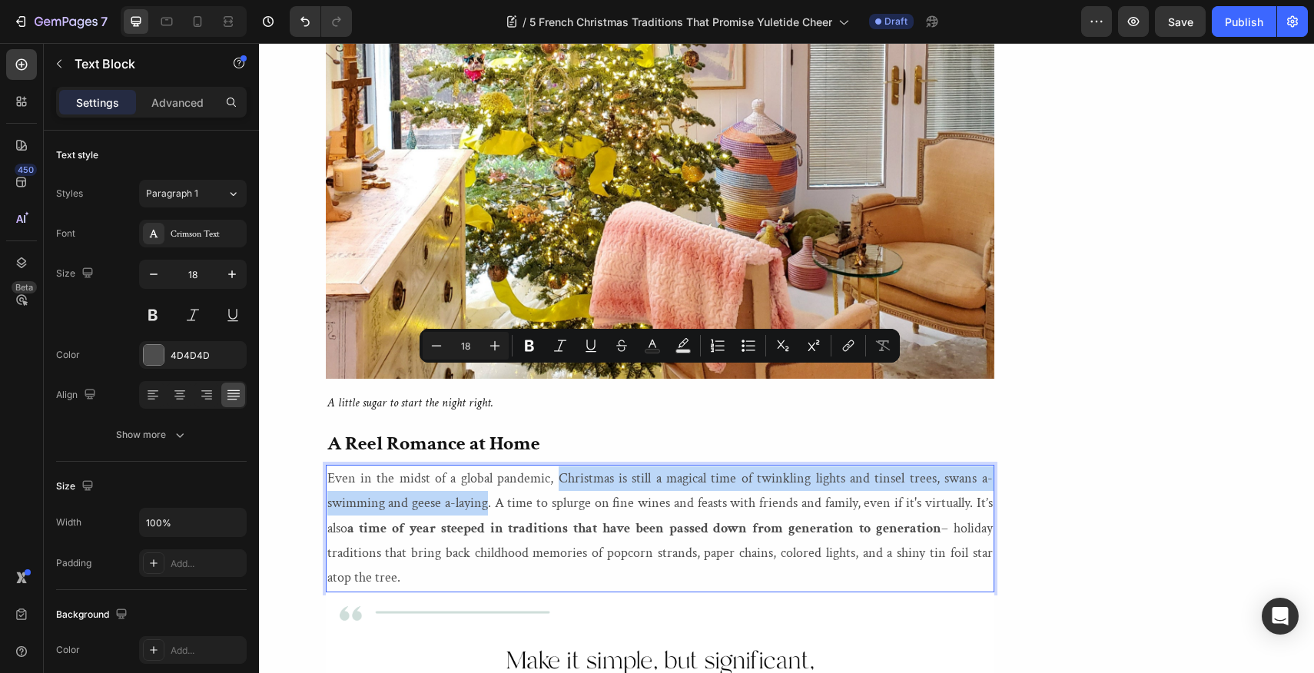
drag, startPoint x: 559, startPoint y: 378, endPoint x: 488, endPoint y: 397, distance: 73.8
click at [488, 466] on p "Even in the midst of a global pandemic, Christmas is still a magical time of tw…" at bounding box center [660, 528] width 666 height 125
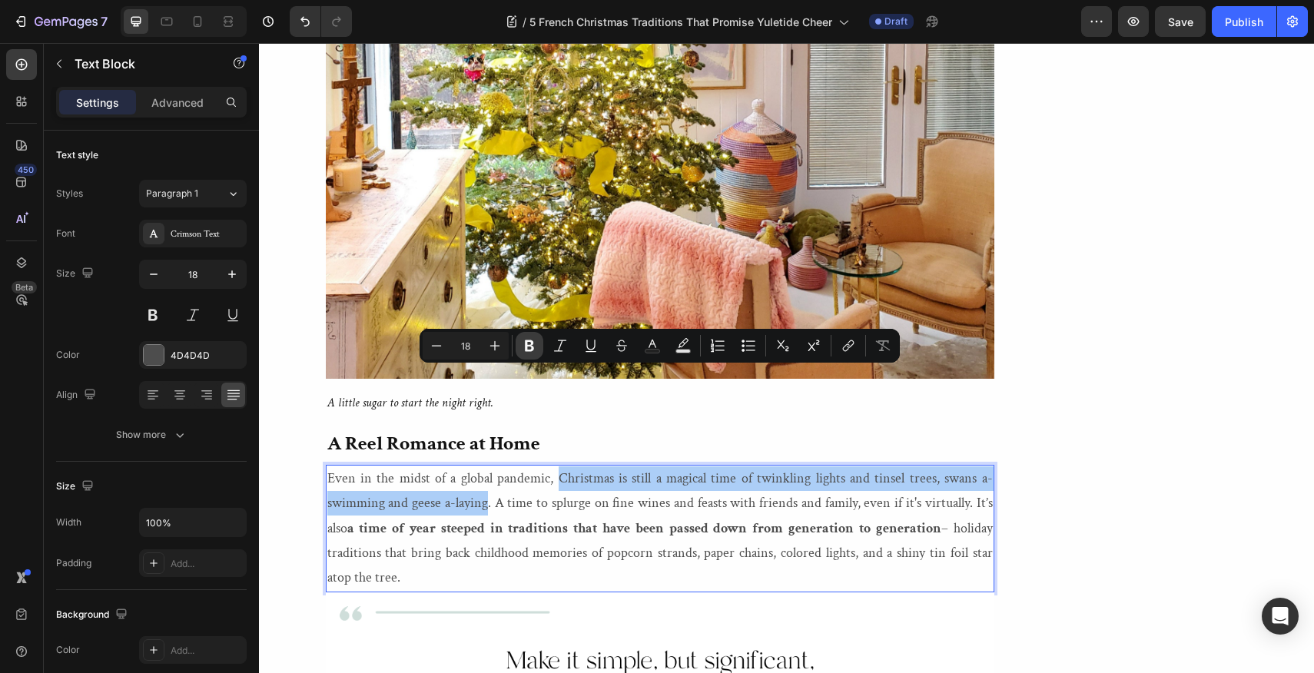
click at [530, 343] on icon "Editor contextual toolbar" at bounding box center [529, 345] width 15 height 15
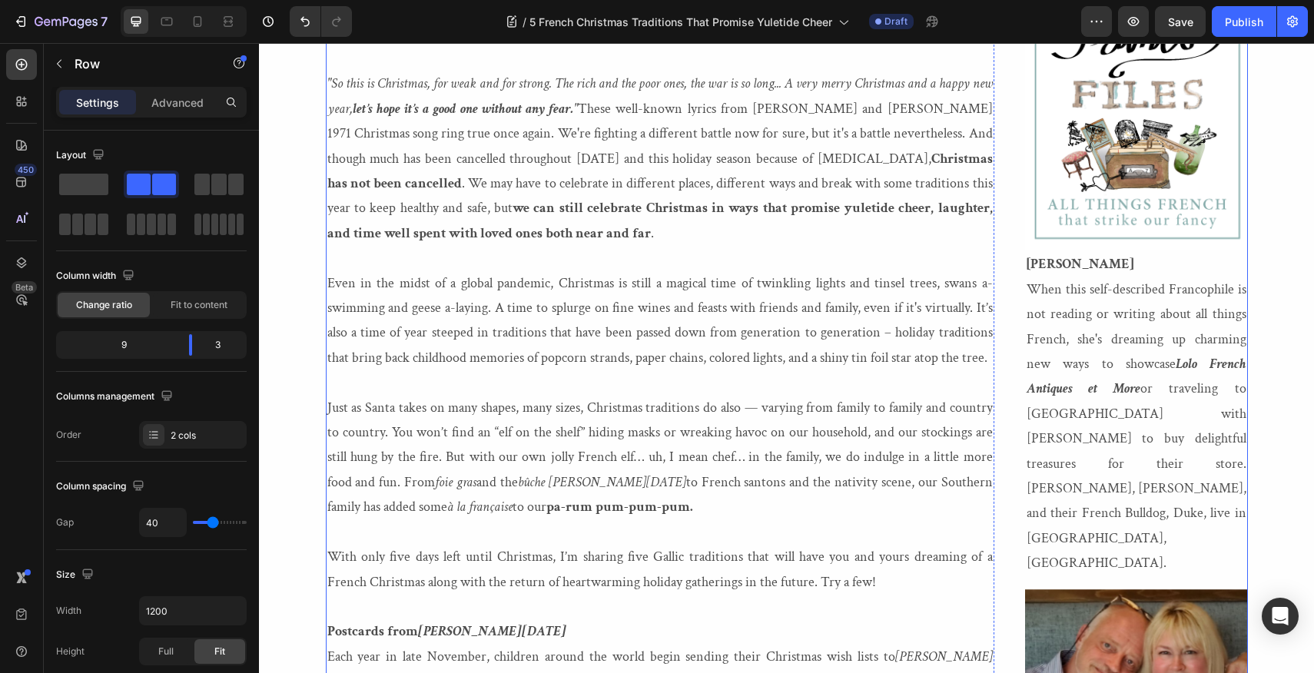
scroll to position [0, 0]
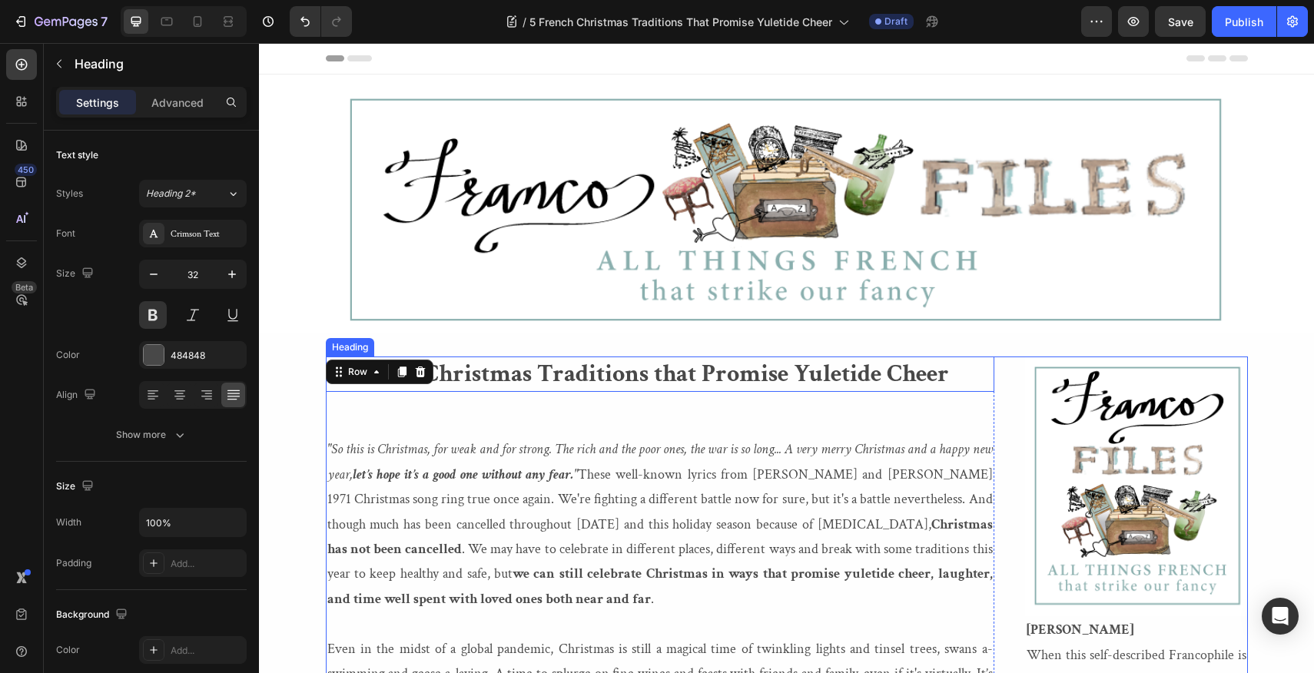
click at [646, 370] on p "5 French Christmas Traditions that Promise Yuletide Cheer" at bounding box center [660, 374] width 666 height 32
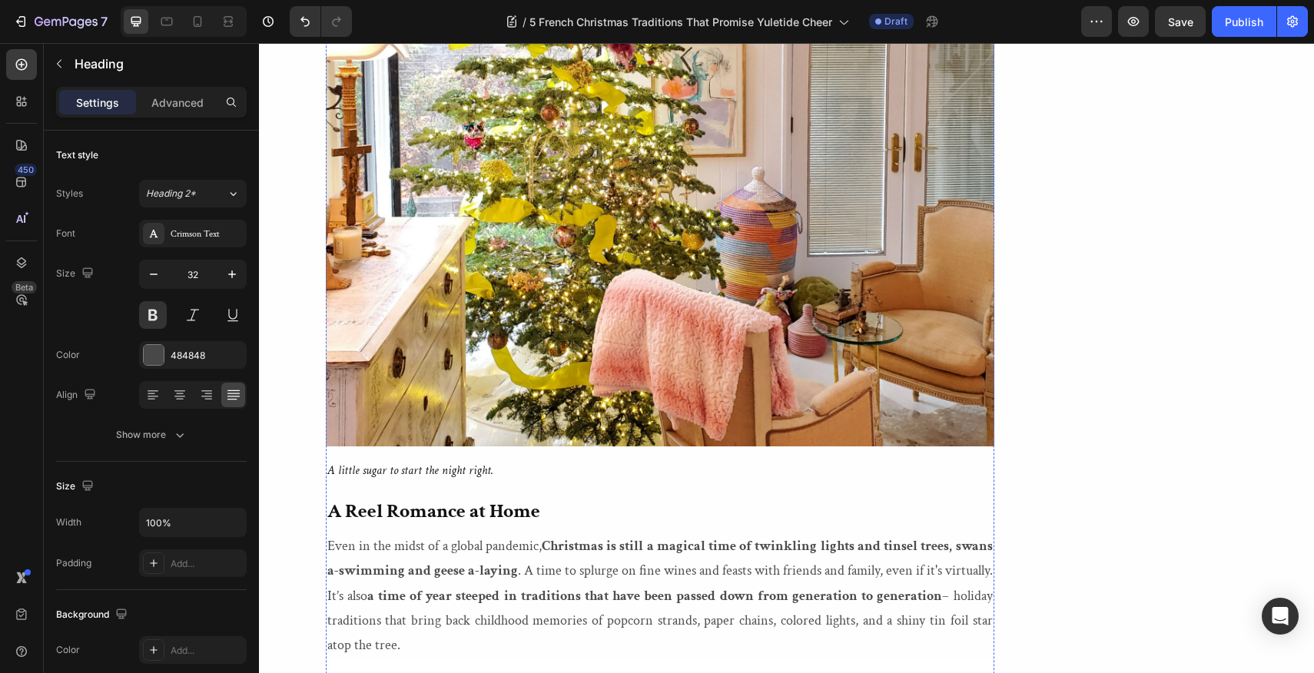
scroll to position [2548, 0]
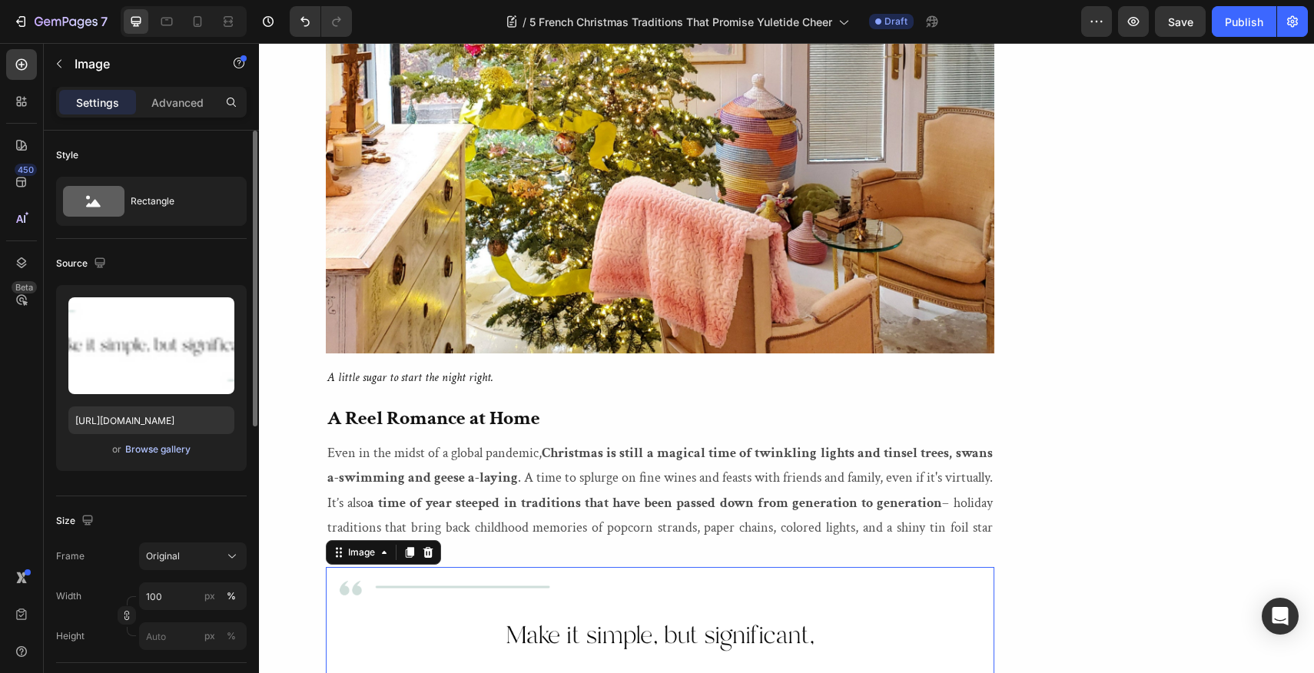
click at [179, 451] on div "Browse gallery" at bounding box center [157, 450] width 65 height 14
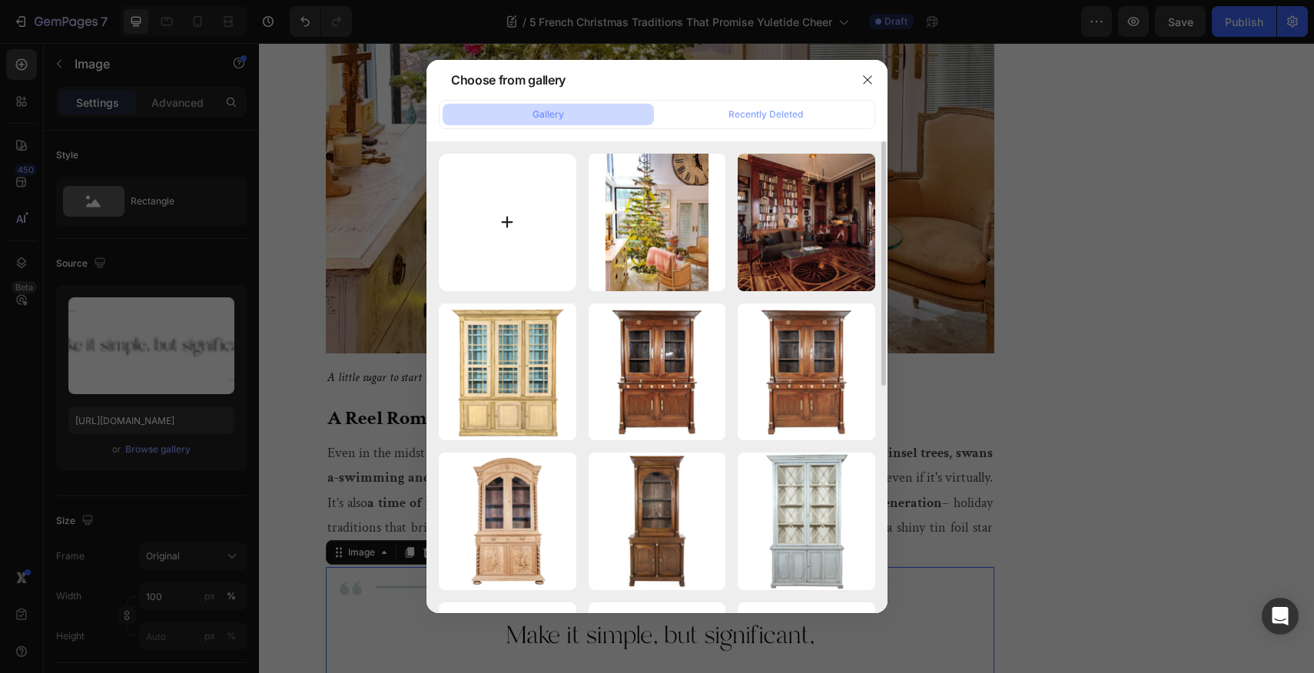
click at [505, 215] on input "file" at bounding box center [508, 223] width 138 height 138
type input "C:\fakepath\Lolo French Antiques Jolly French Cook.jpg"
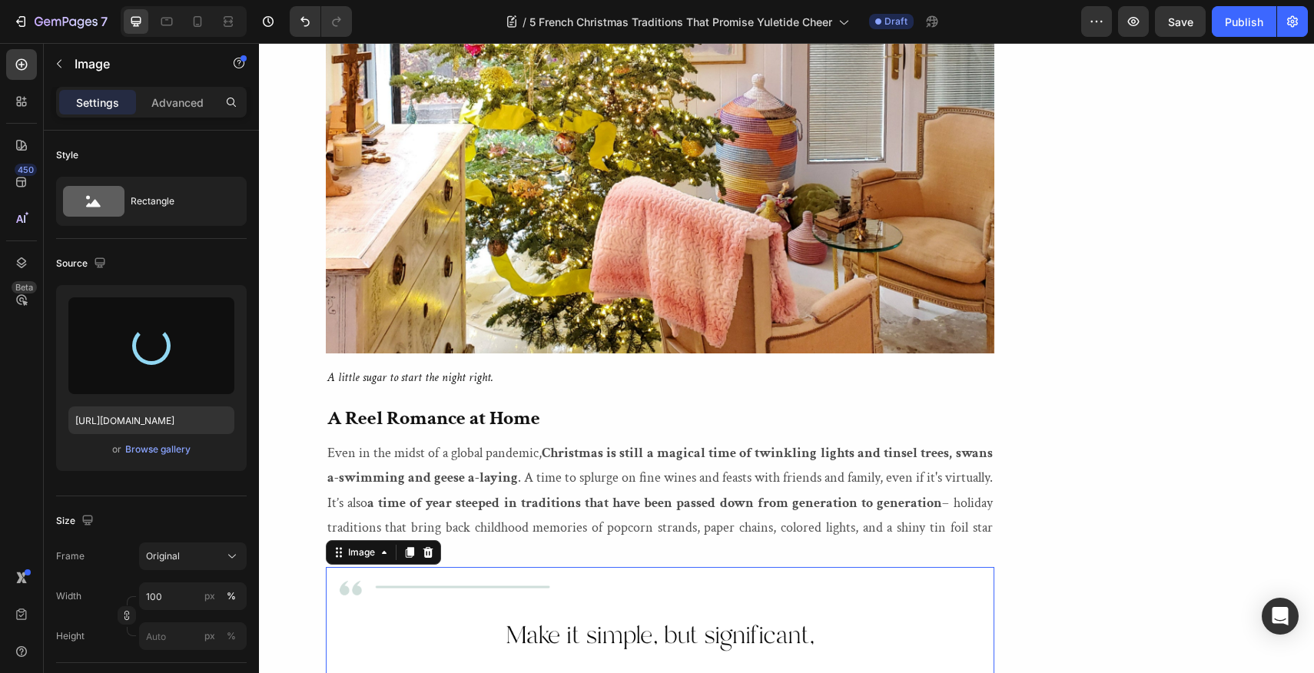
type input "[URL][DOMAIN_NAME]"
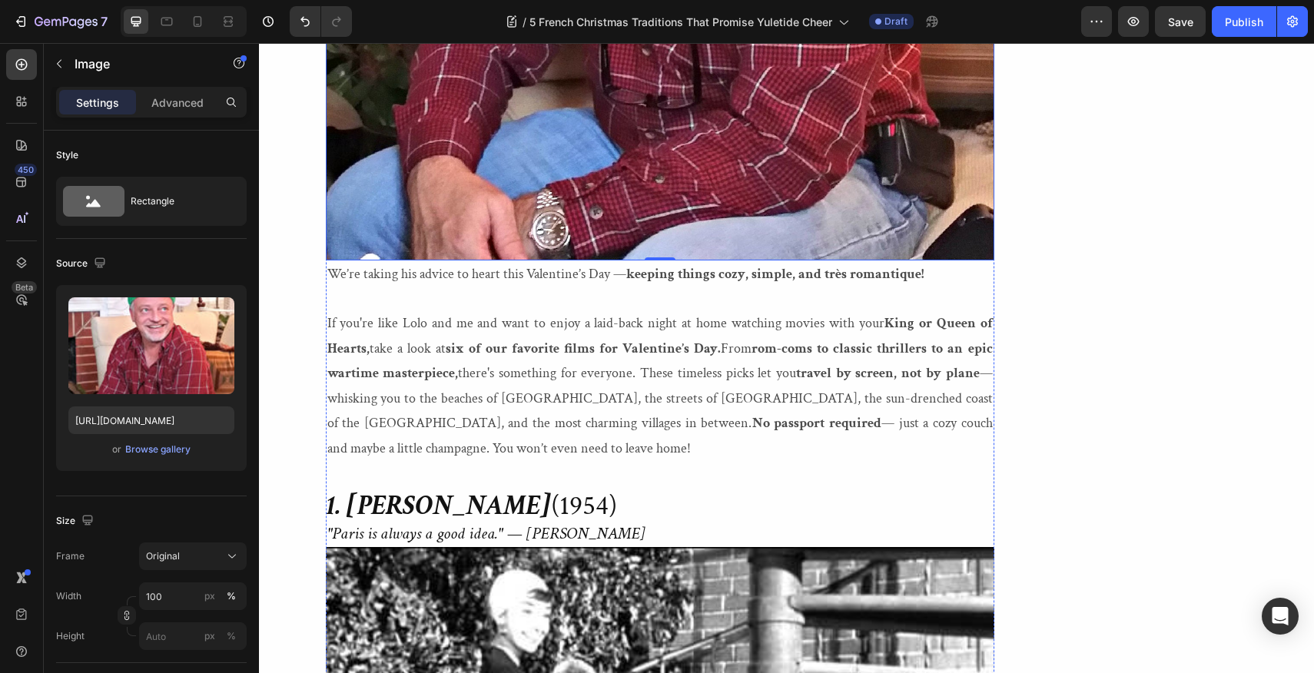
scroll to position [3763, 0]
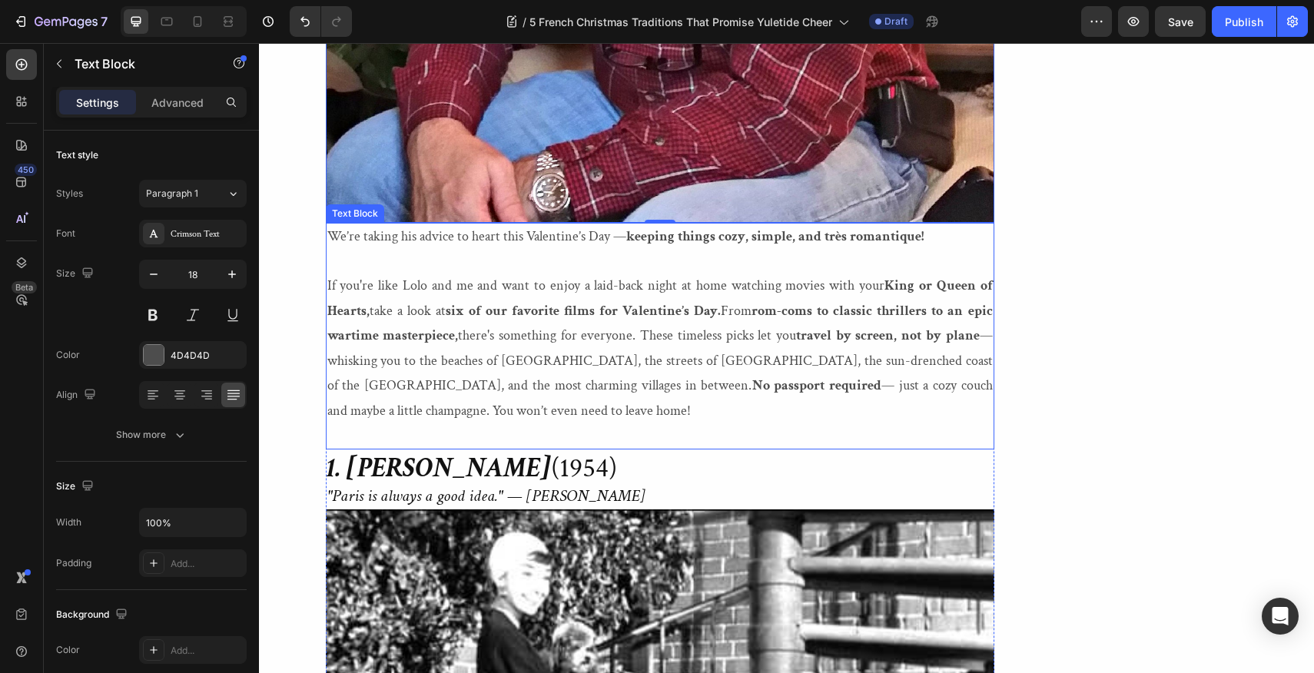
click at [440, 313] on p "If you're like [PERSON_NAME] and me and want to enjoy a laid-back night at home…" at bounding box center [660, 348] width 666 height 149
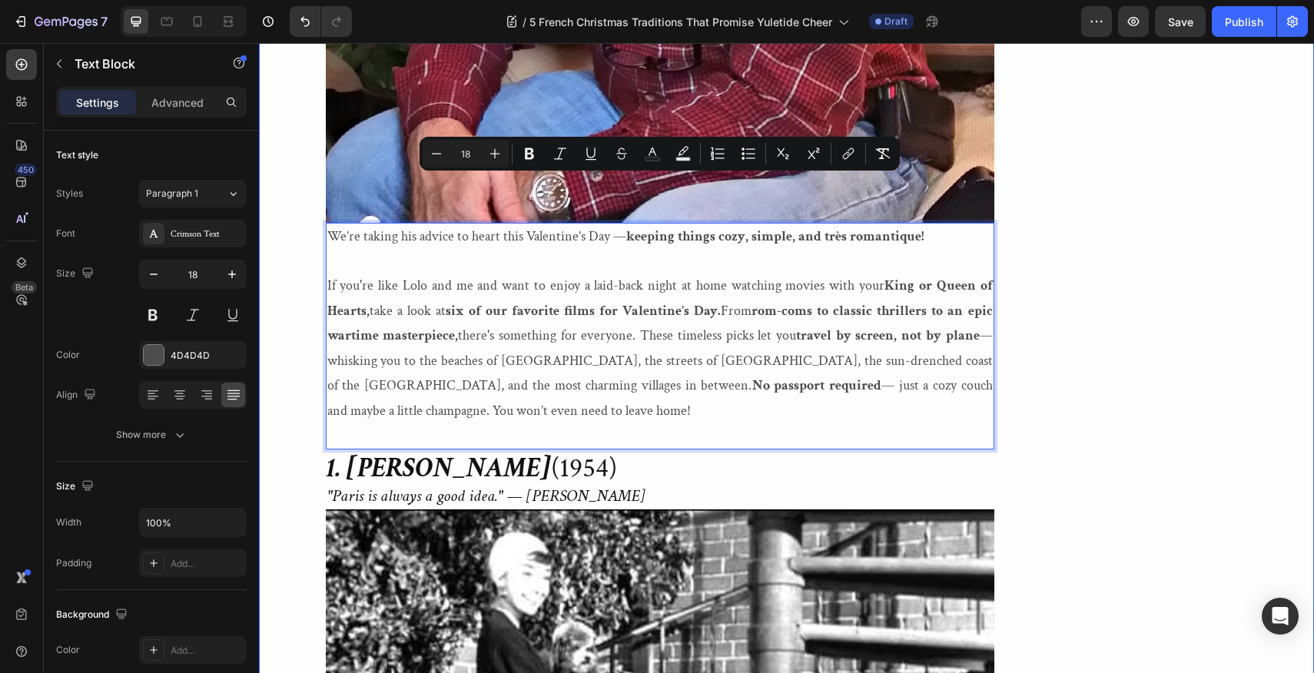
drag, startPoint x: 440, startPoint y: 313, endPoint x: 316, endPoint y: 191, distance: 173.4
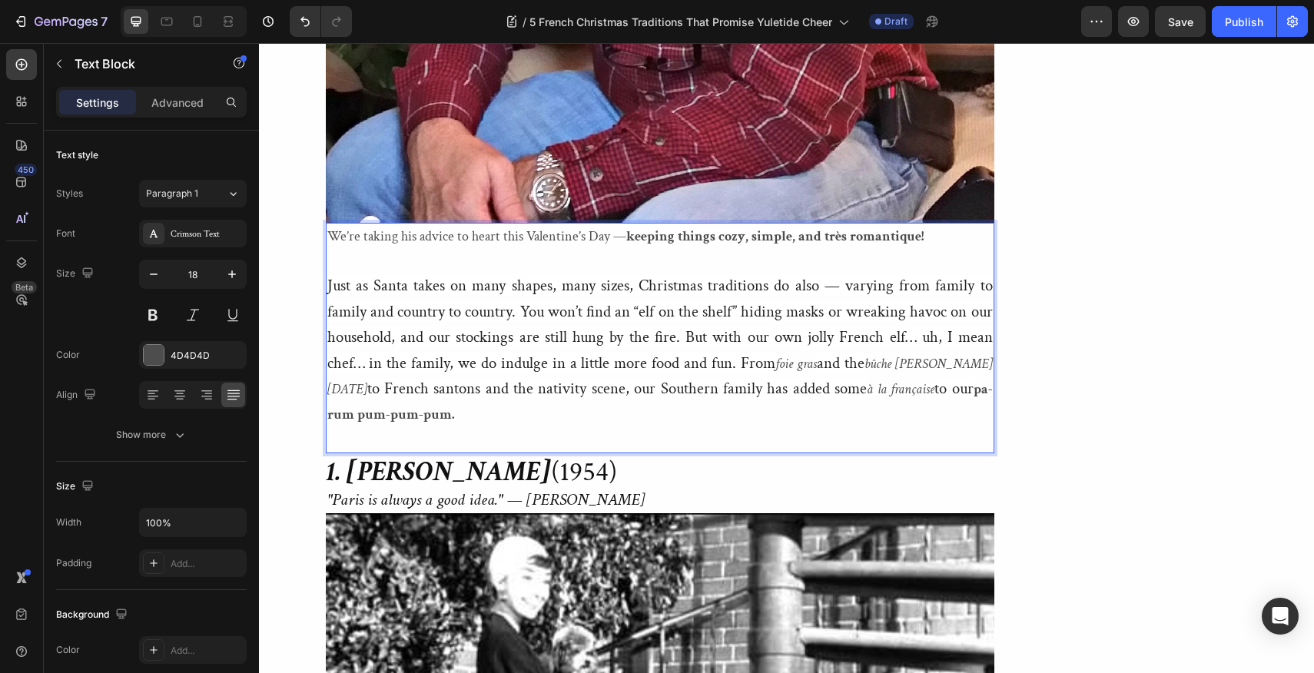
click at [403, 314] on p "Just as Santa takes on many shapes, many sizes, Christmas traditions do also — …" at bounding box center [660, 350] width 666 height 153
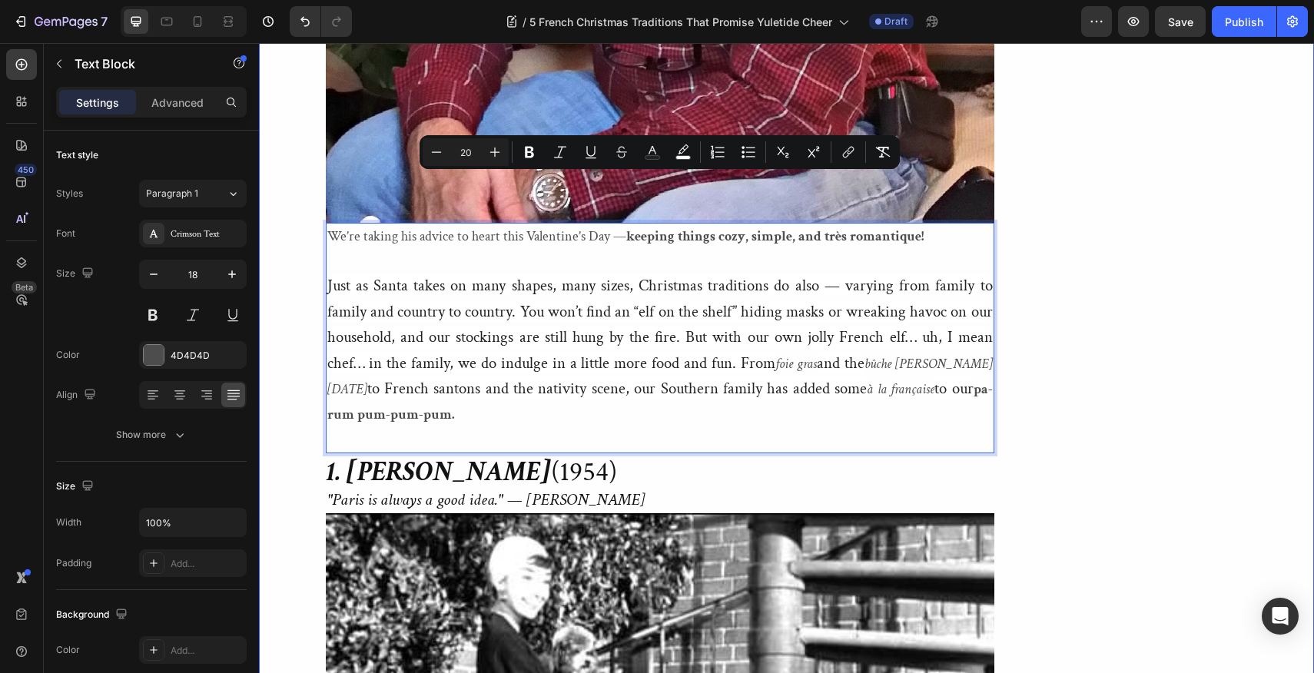
drag, startPoint x: 403, startPoint y: 314, endPoint x: 320, endPoint y: 191, distance: 148.6
click at [430, 149] on icon "Editor contextual toolbar" at bounding box center [436, 151] width 15 height 15
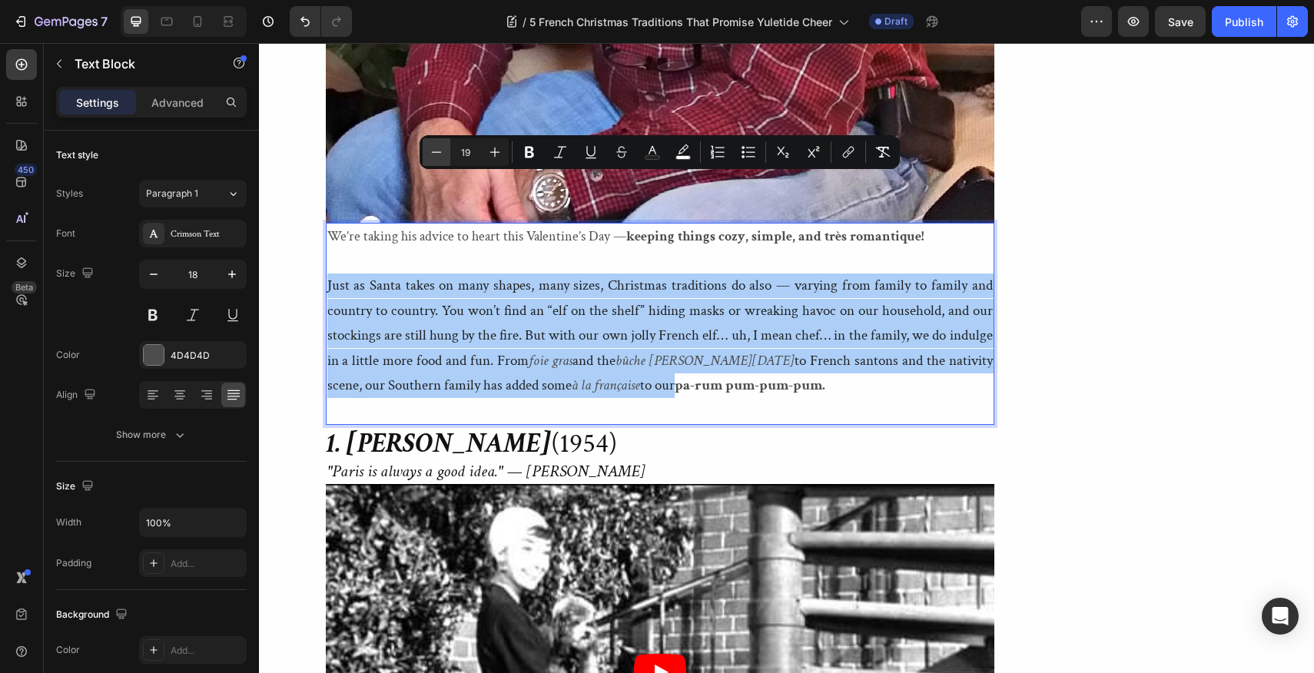
click at [430, 149] on icon "Editor contextual toolbar" at bounding box center [436, 151] width 15 height 15
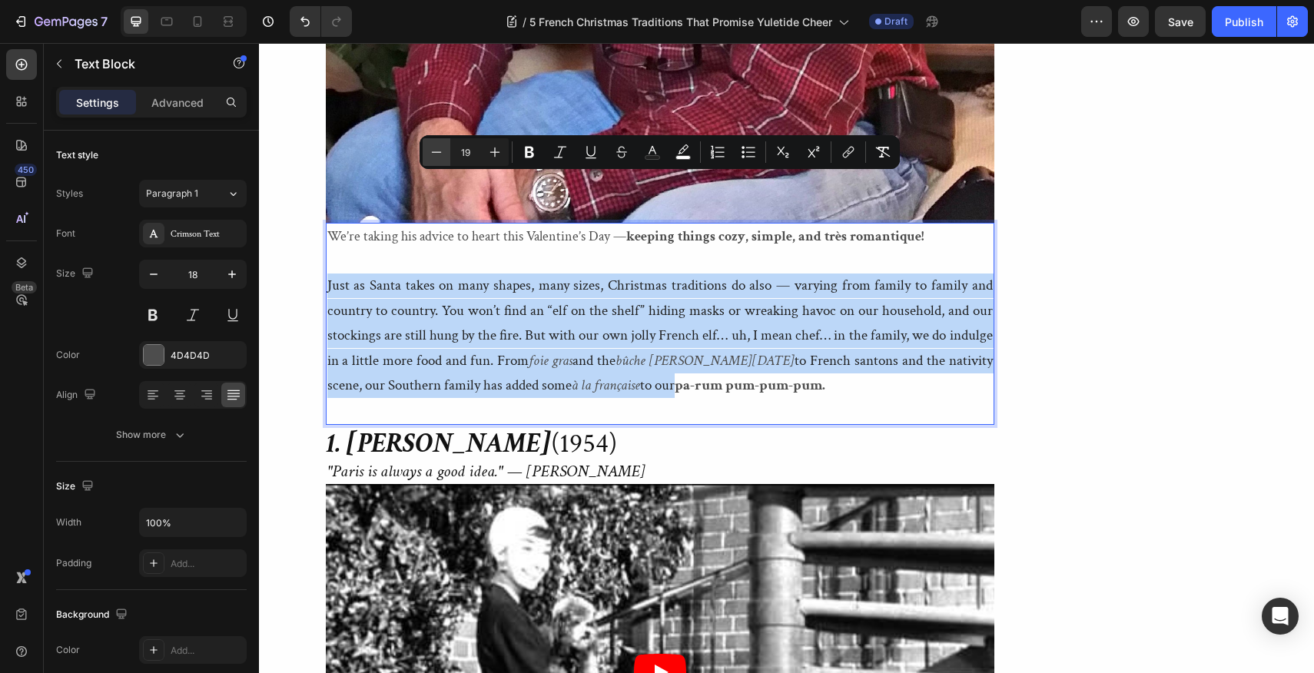
type input "18"
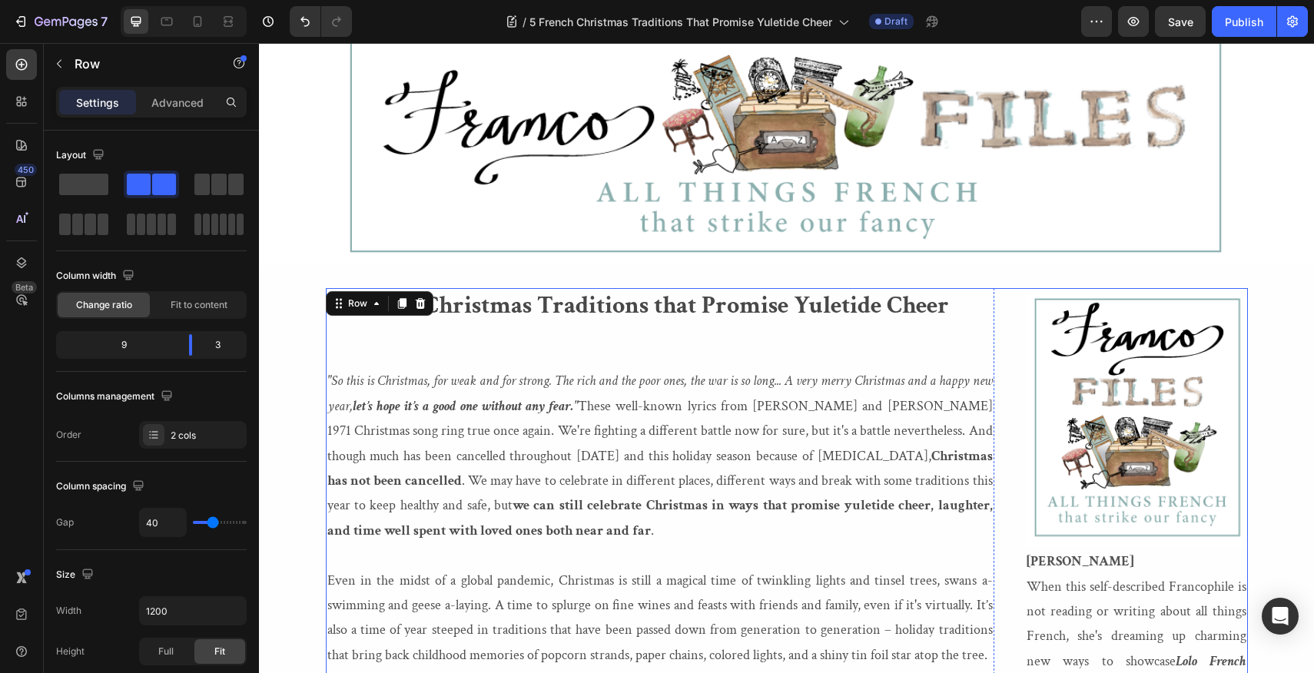
scroll to position [0, 0]
